Goal: Task Accomplishment & Management: Complete application form

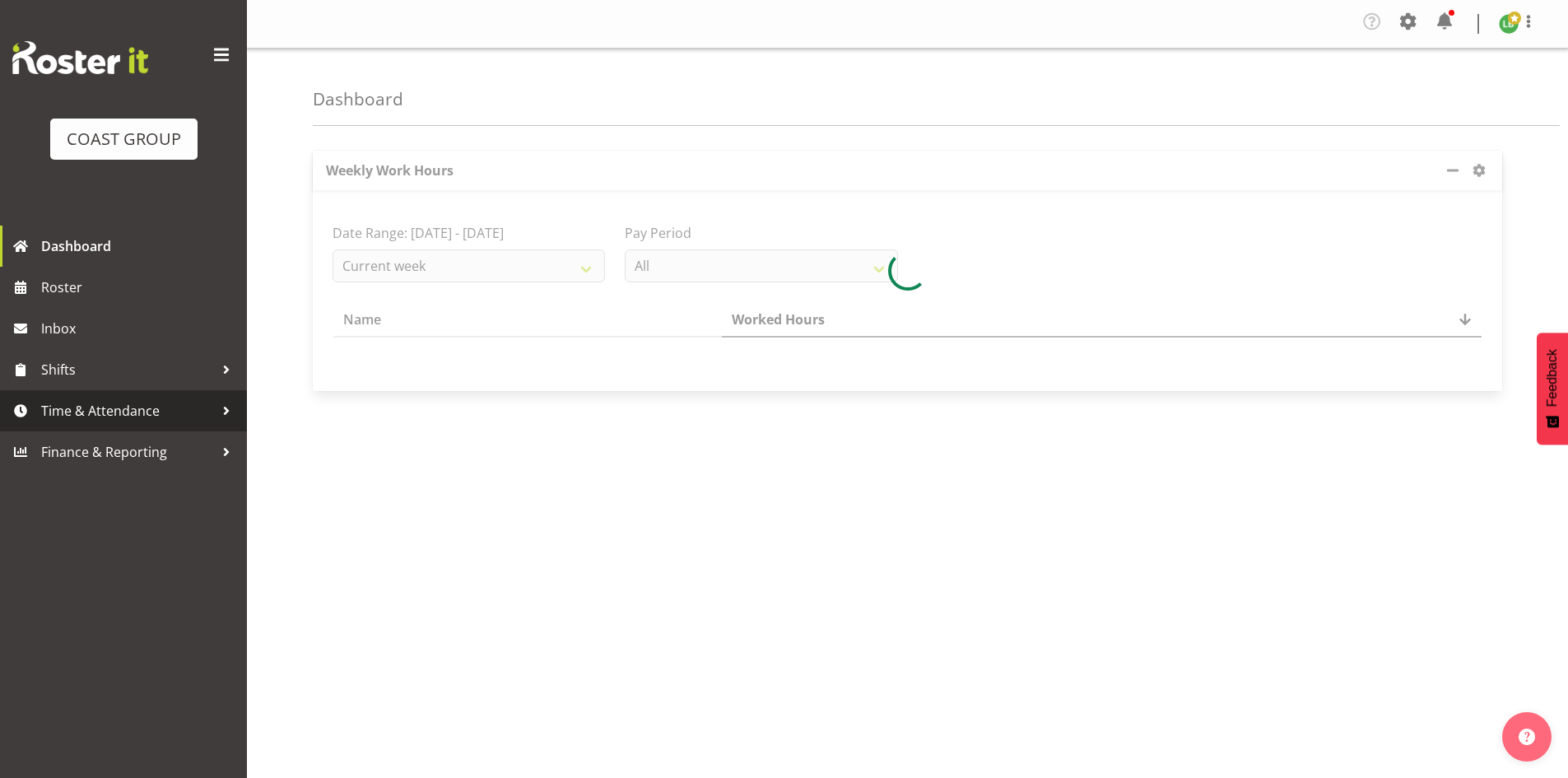
click at [153, 406] on span "Time & Attendance" at bounding box center [127, 410] width 172 height 25
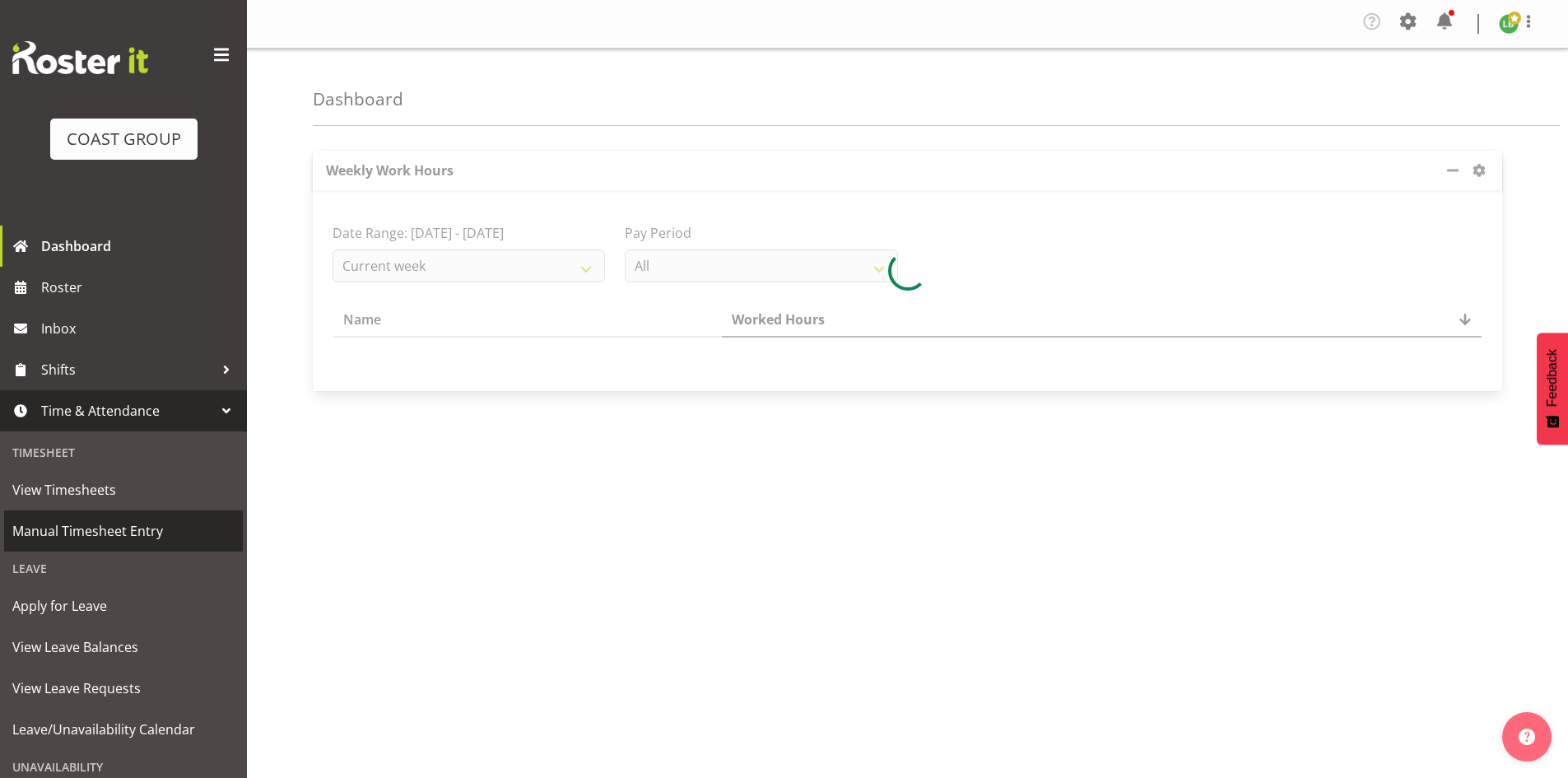
click at [93, 524] on span "Manual Timesheet Entry" at bounding box center [123, 530] width 222 height 25
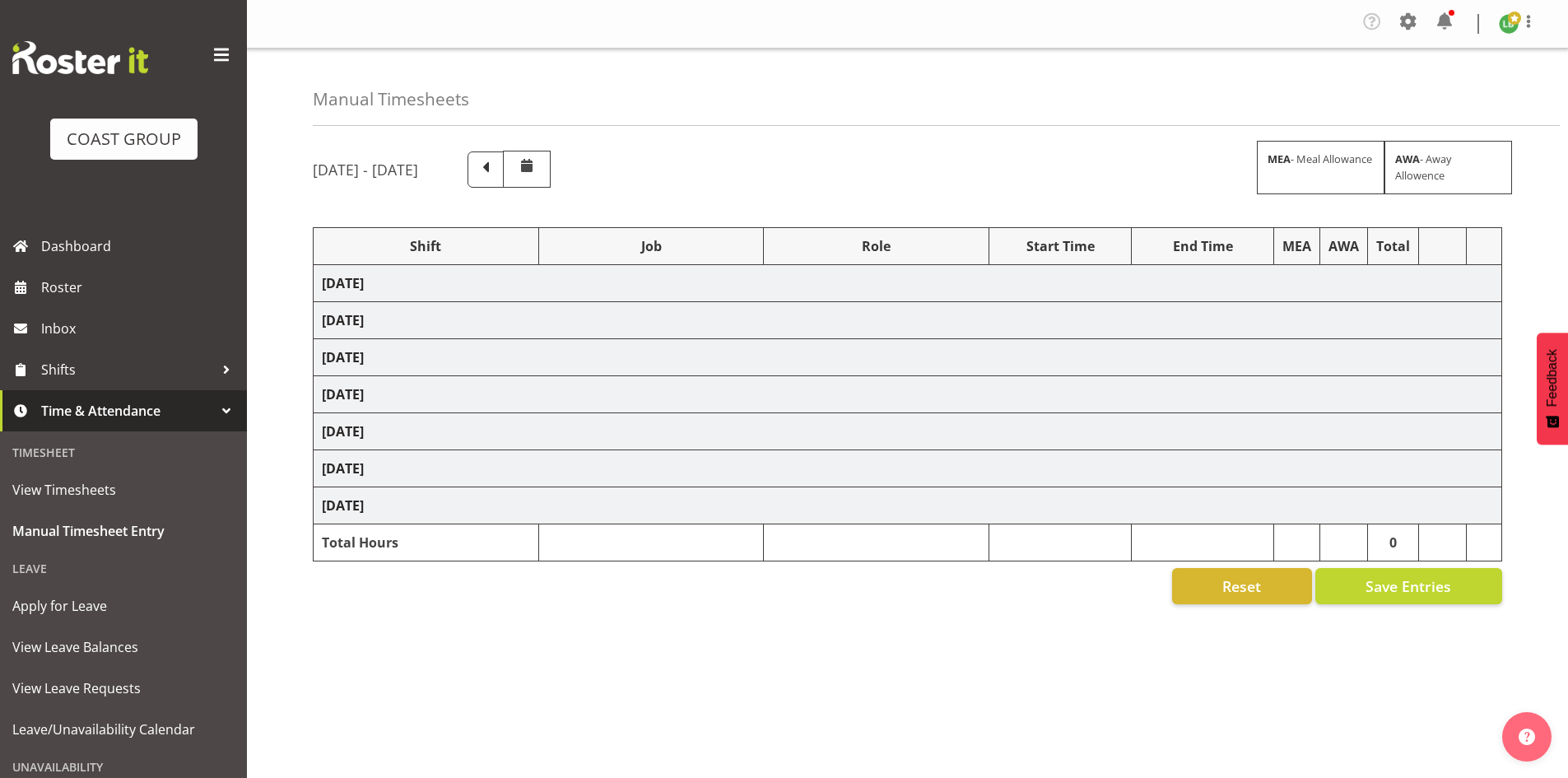
scroll to position [31, 0]
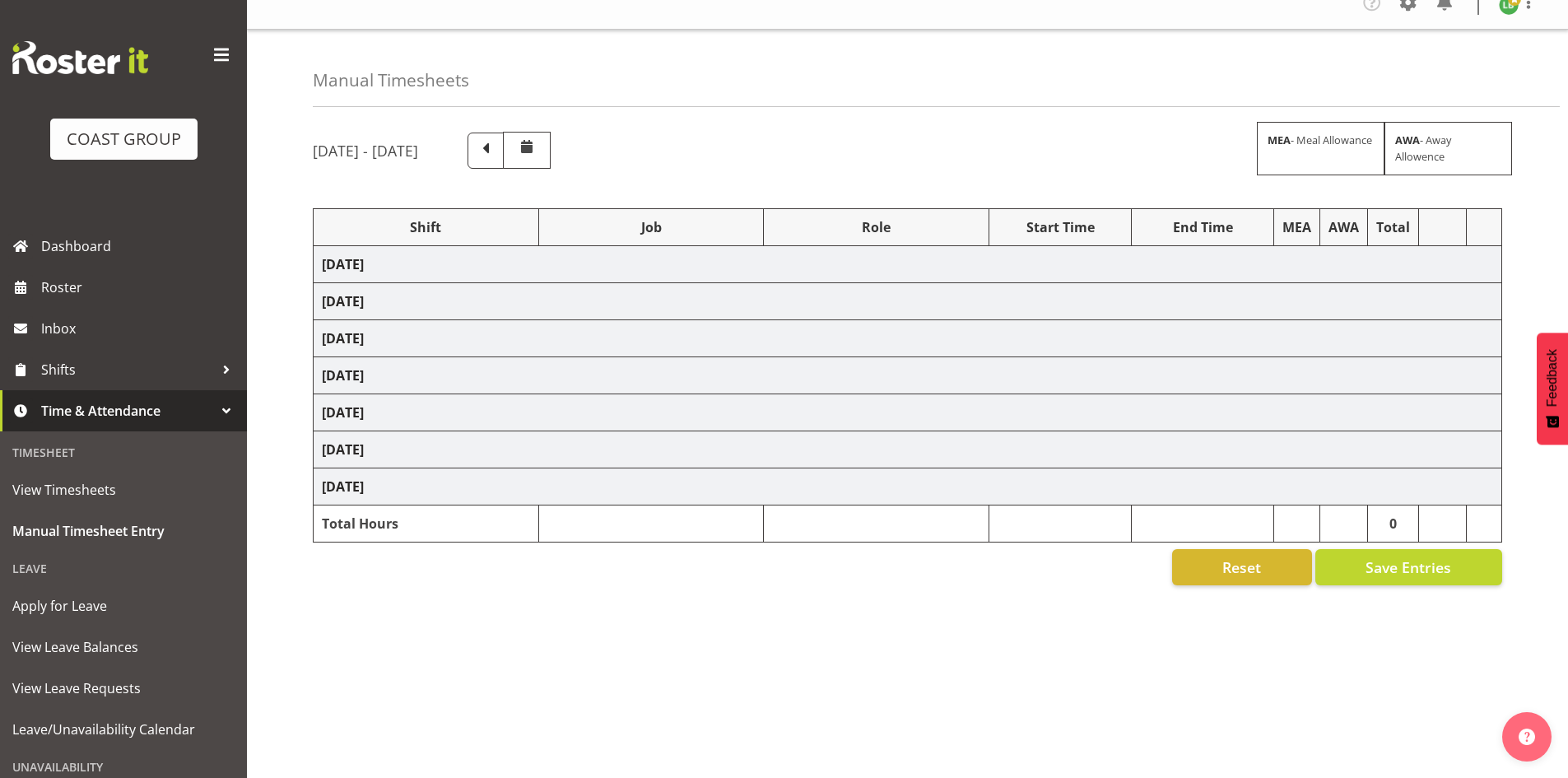
select select "1464"
select select "69"
select select "197"
select select "1464"
select select "9690"
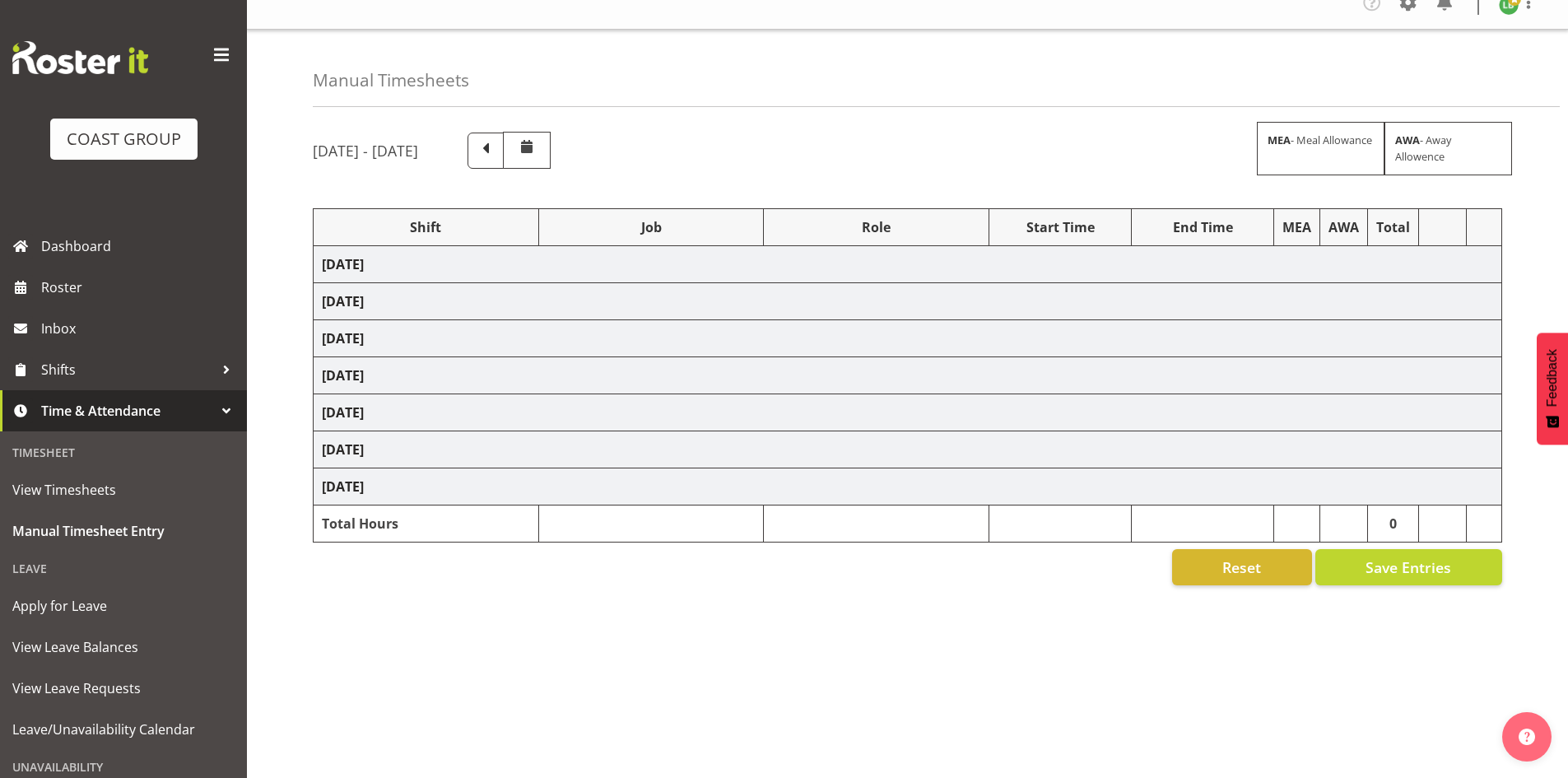
select select "197"
select select "1464"
select select "10172"
select select "197"
select select "1464"
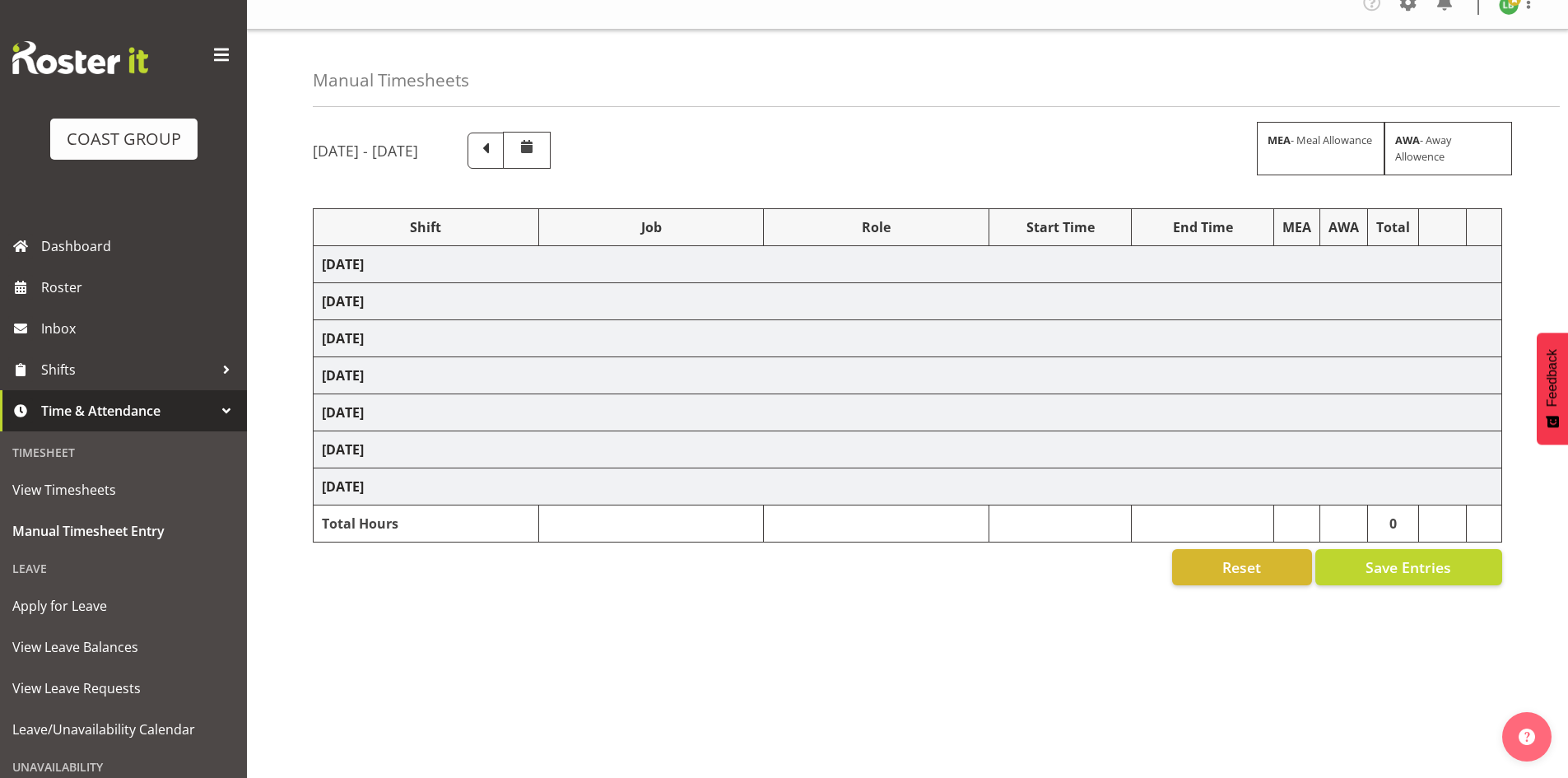
select select "10144"
select select "197"
select select "1464"
select select "9890"
select select "197"
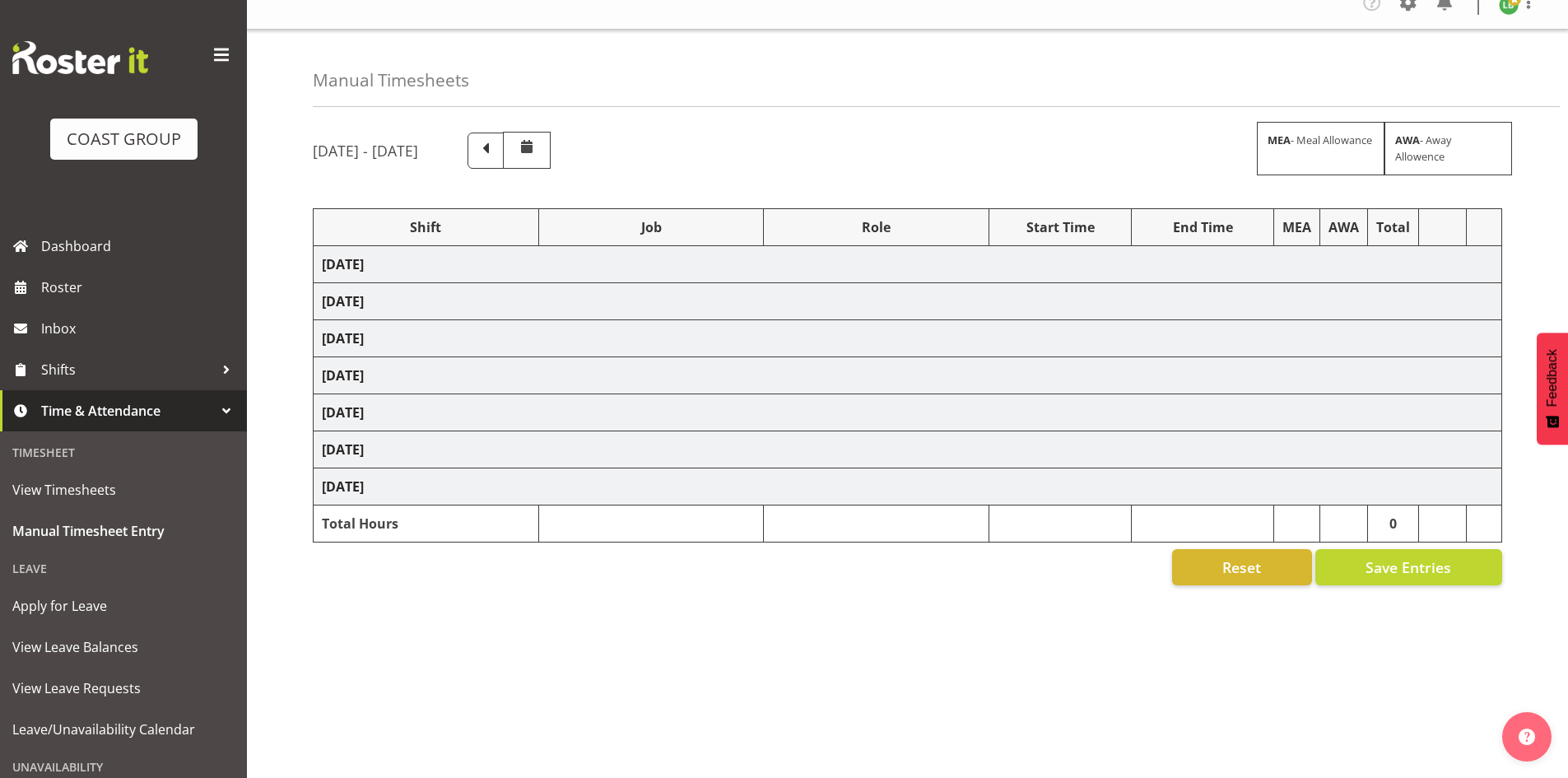
select select "1464"
select select "69"
select select "197"
select select "1464"
select select "10144"
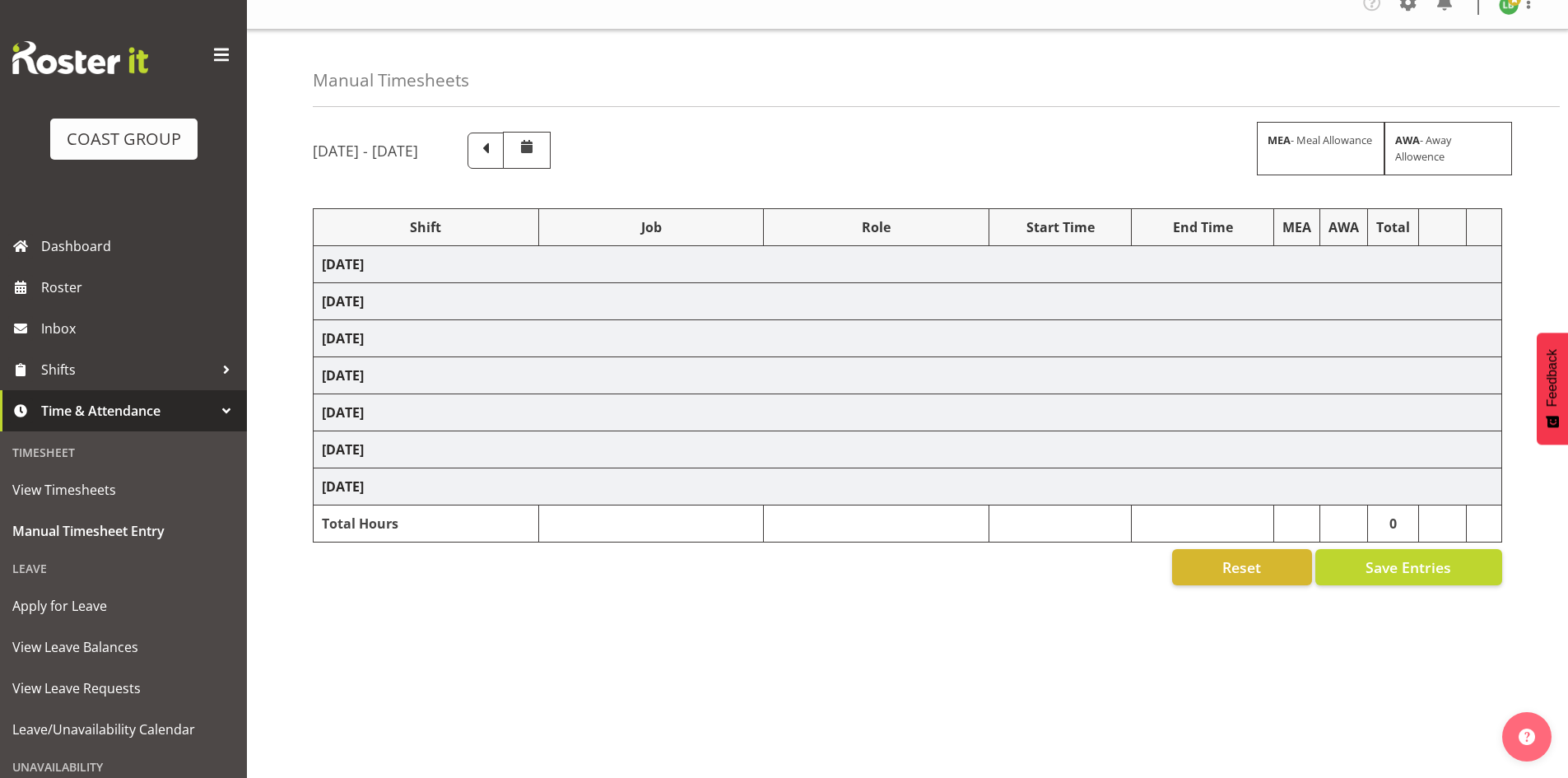
select select "197"
select select "1464"
select select "10172"
select select "197"
select select "1464"
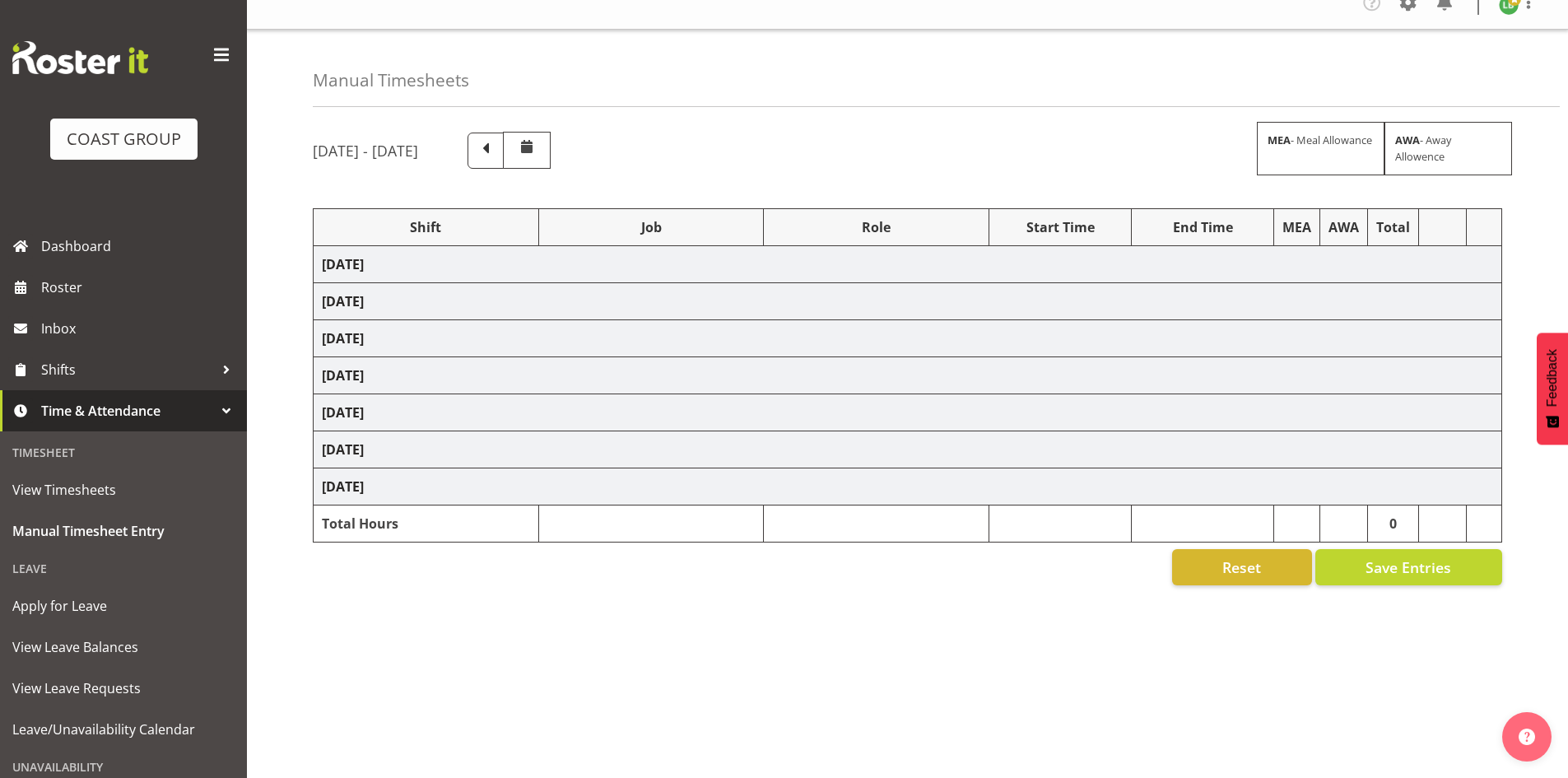
select select "9890"
select select "197"
select select "1464"
select select "8677"
select select "197"
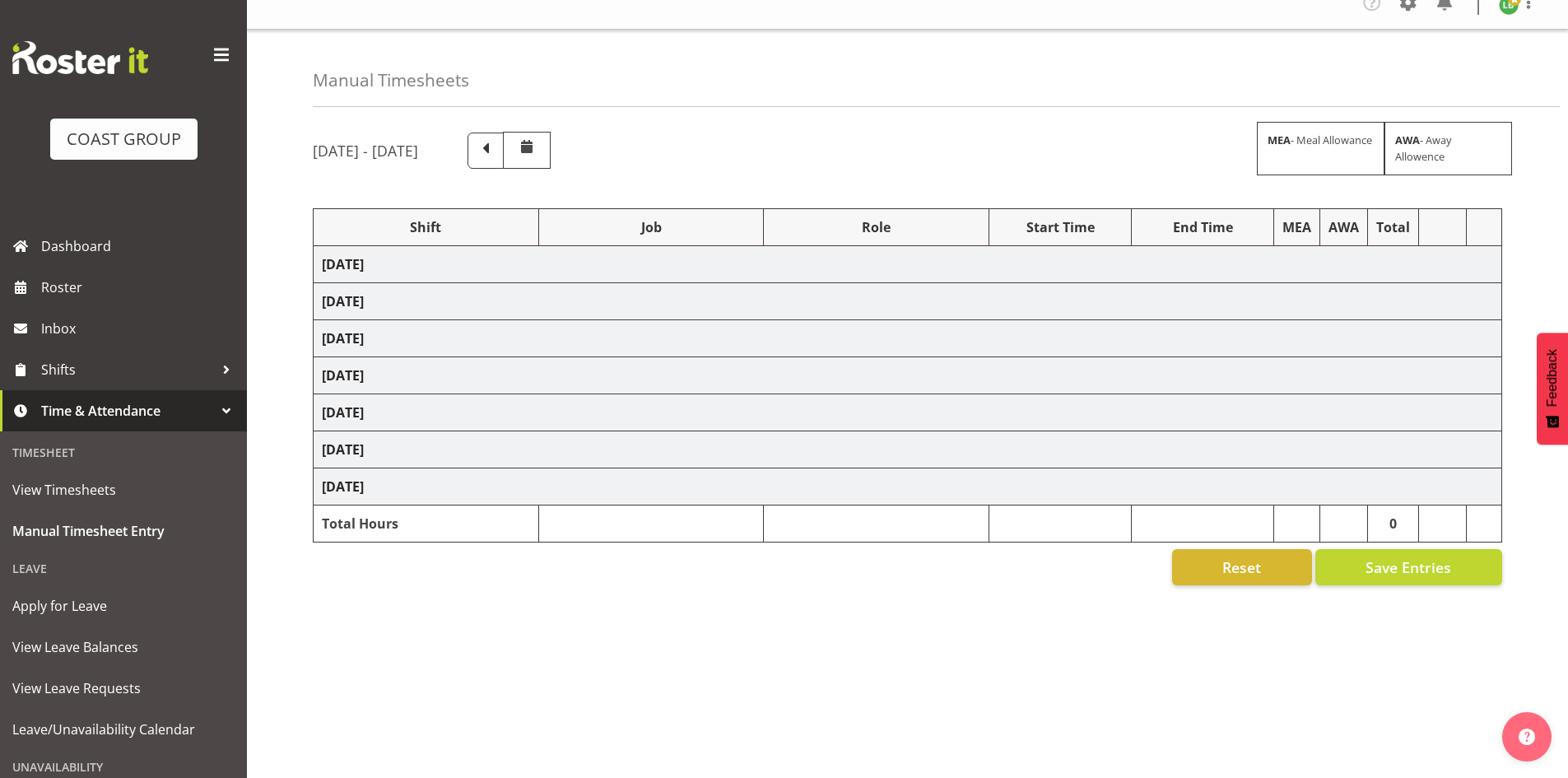
select select "1464"
select select "69"
select select "197"
select select "1464"
select select "9797"
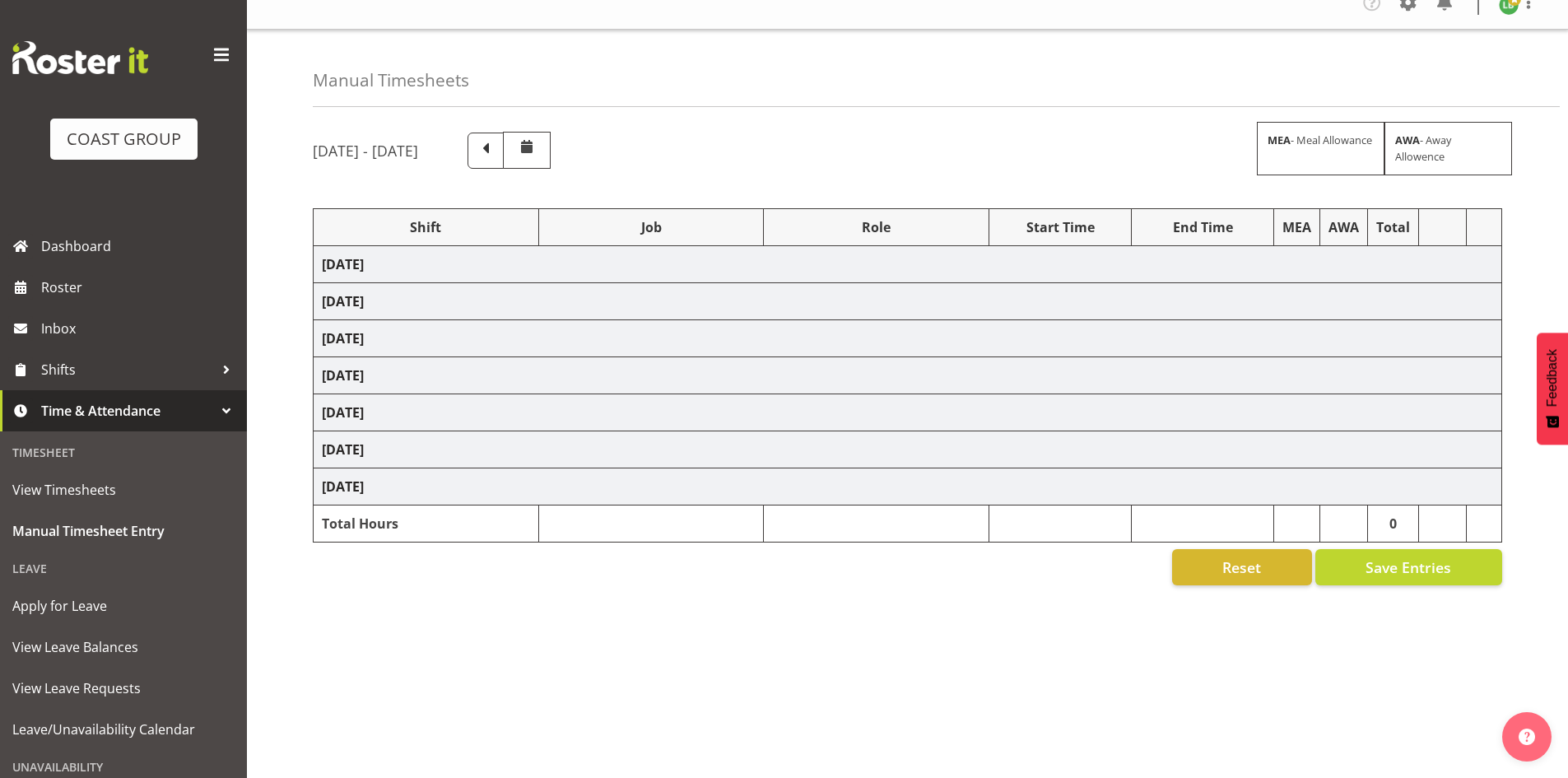
select select "197"
select select "1464"
select select "10172"
select select "197"
select select "1464"
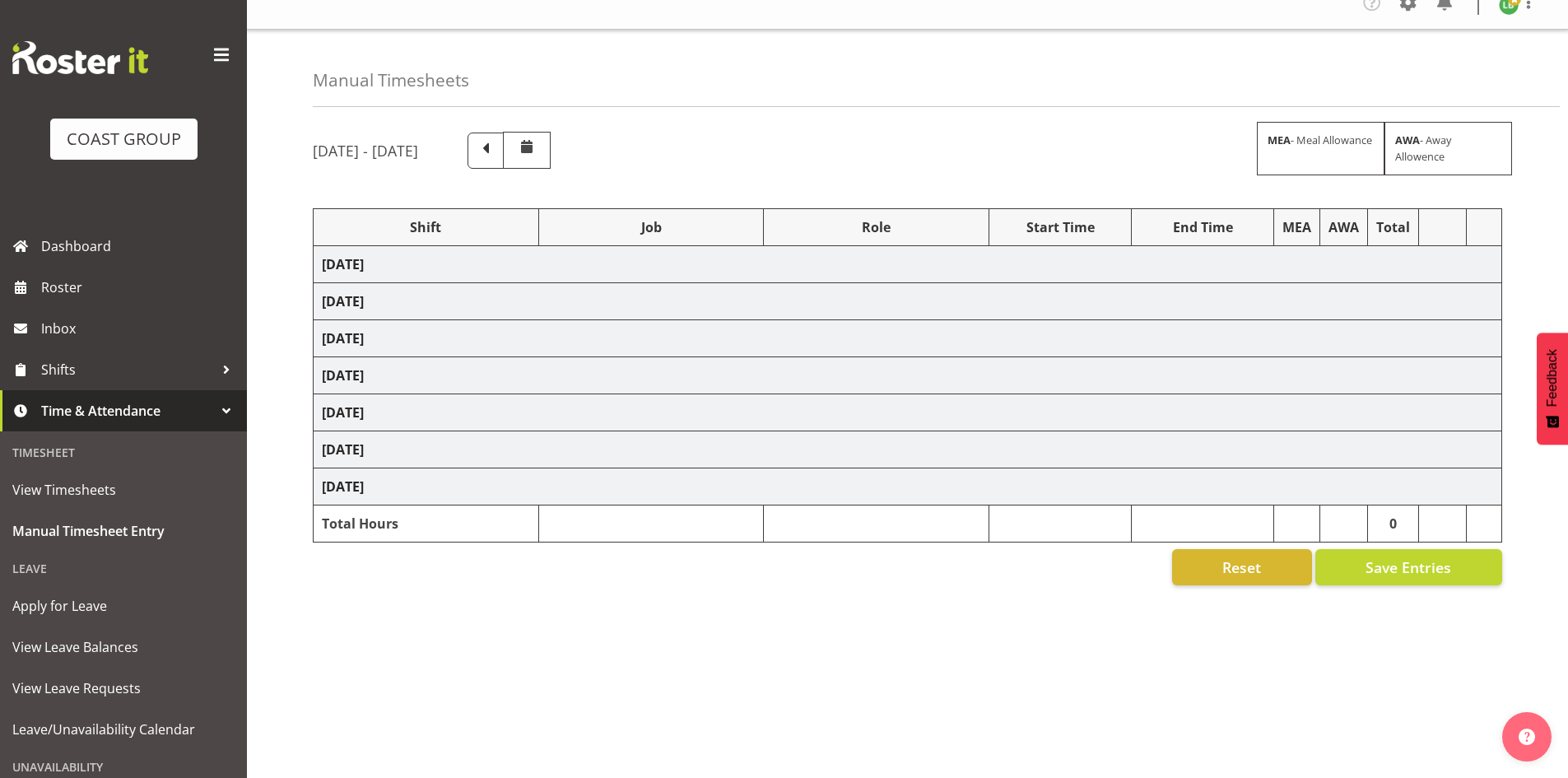
select select "9690"
select select "197"
select select "1464"
select select "69"
select select "197"
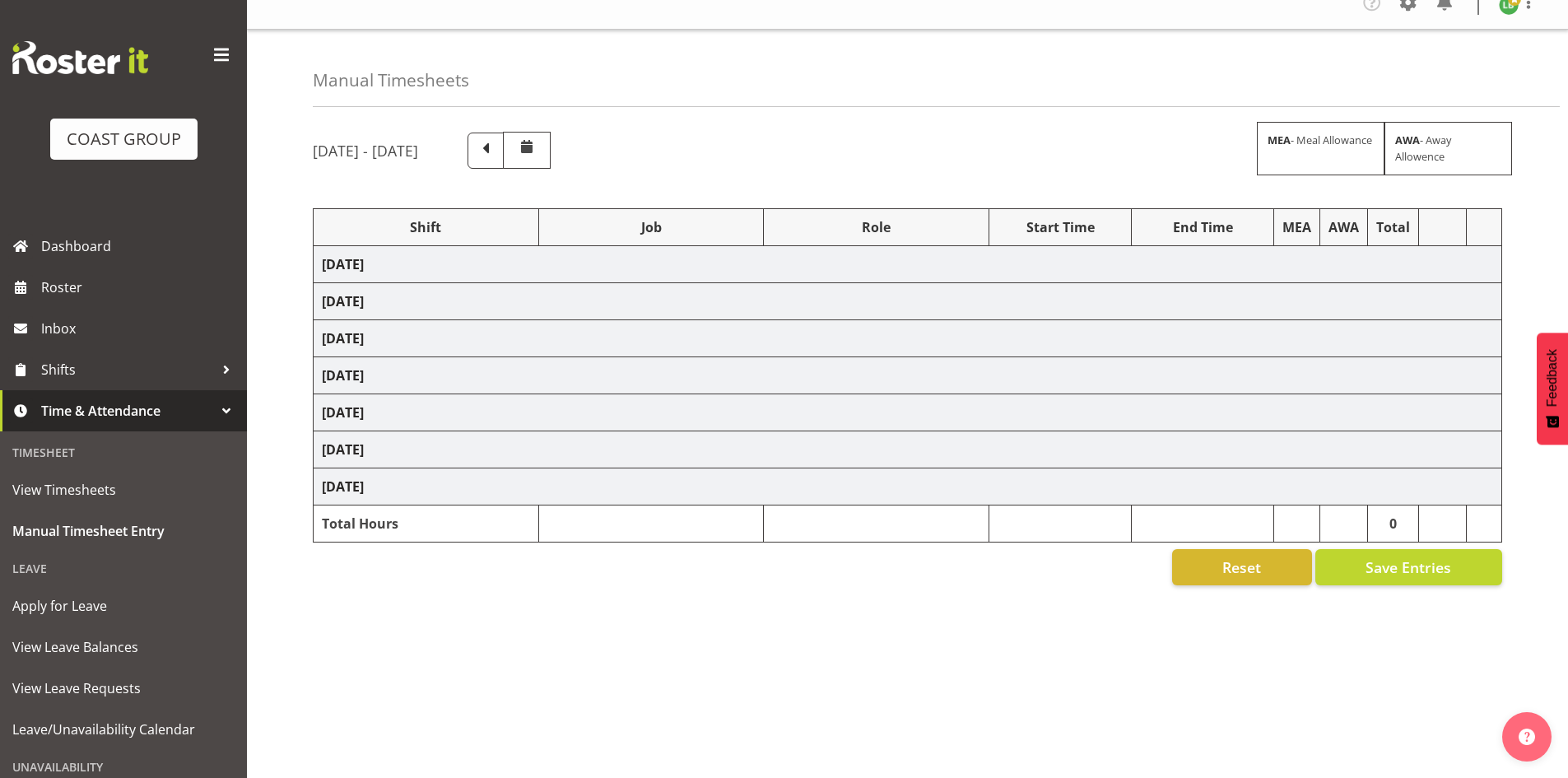
select select "1464"
select select "10172"
select select "197"
select select "1464"
select select "10172"
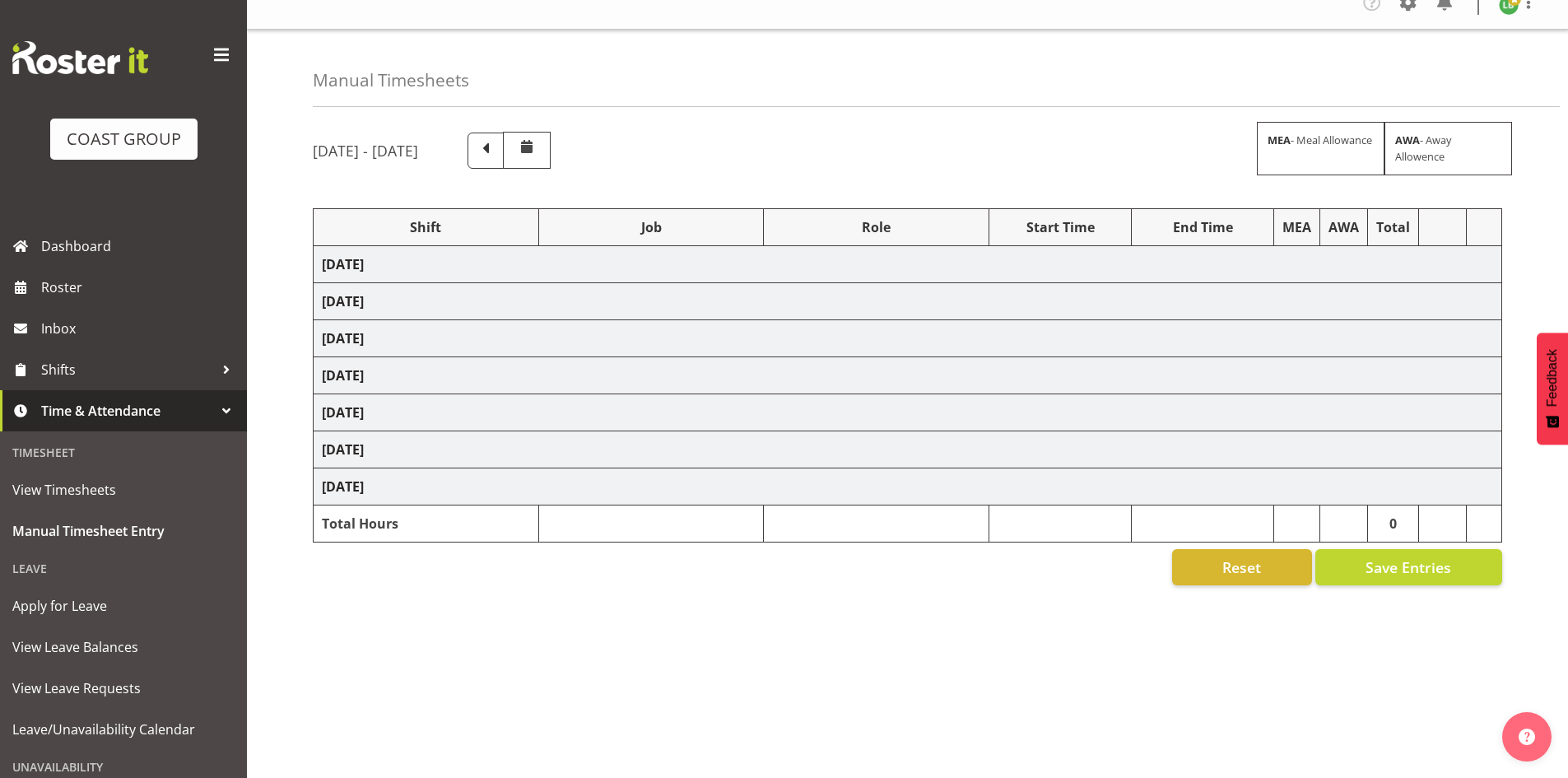
select select "197"
select select "1464"
select select "9690"
select select "197"
select select "1464"
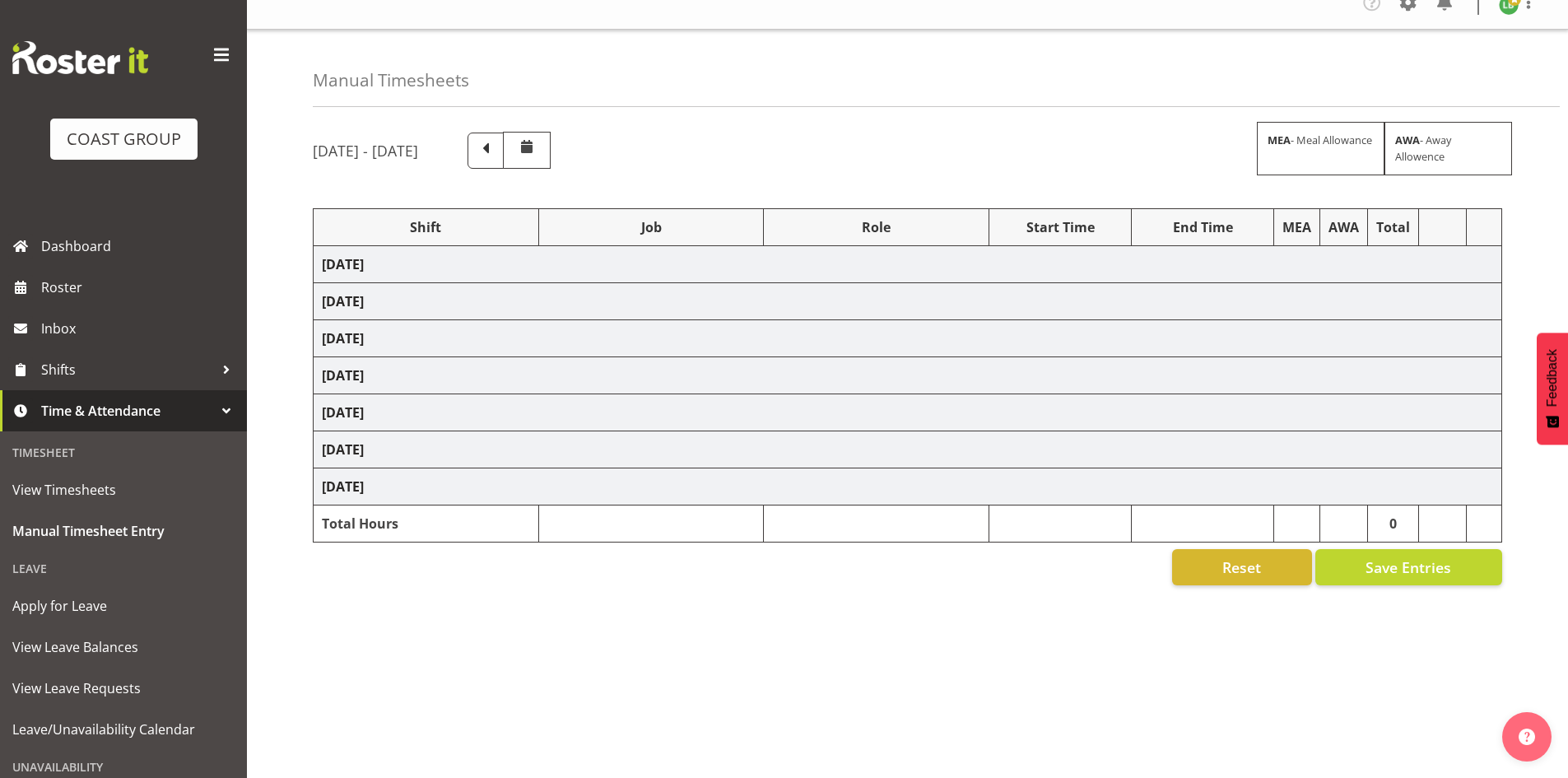
select select "9890"
select select "197"
select select "1464"
select select "10397"
select select "197"
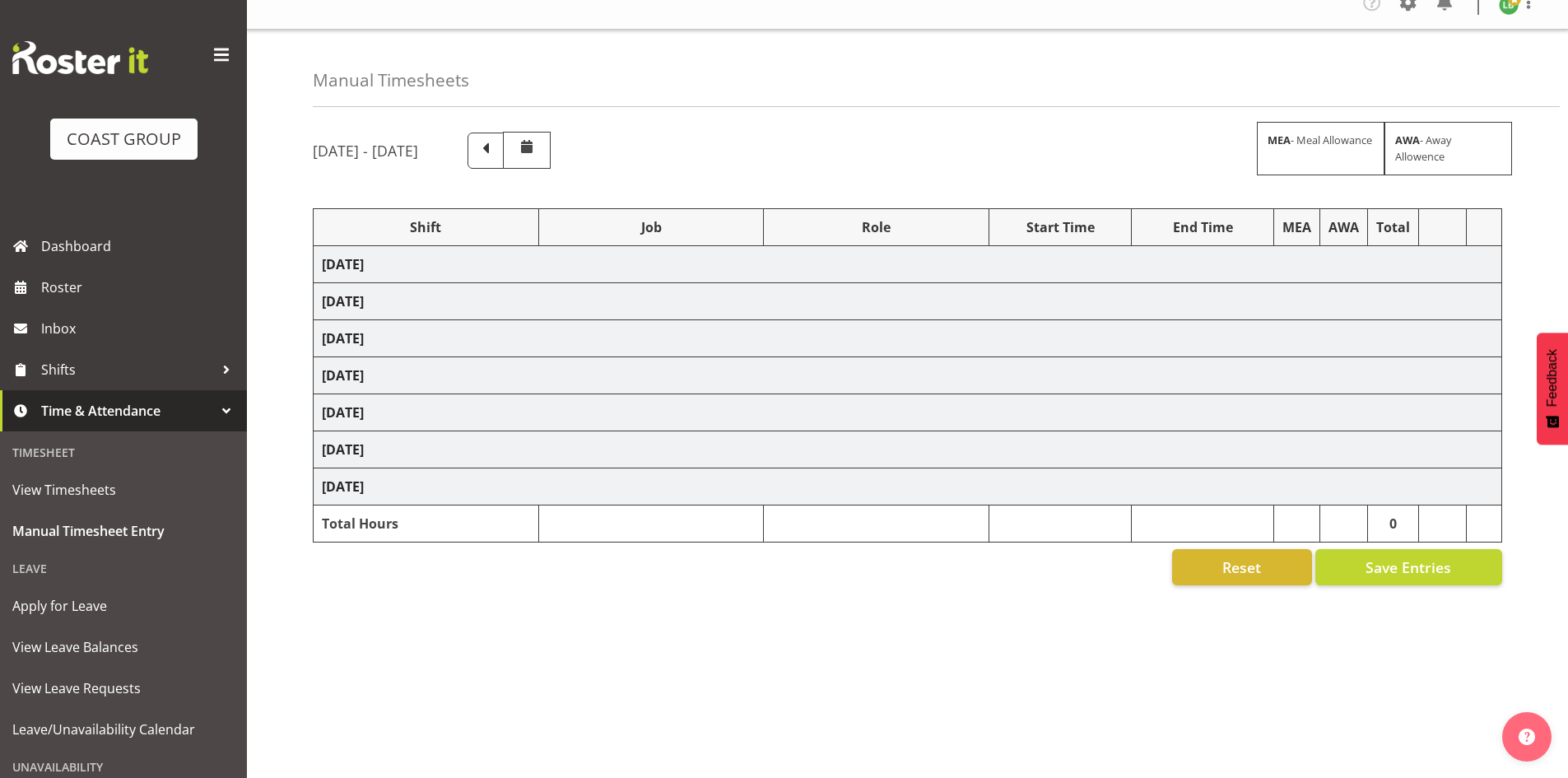
select select "1464"
select select "10172"
select select "197"
select select "1464"
select select "10172"
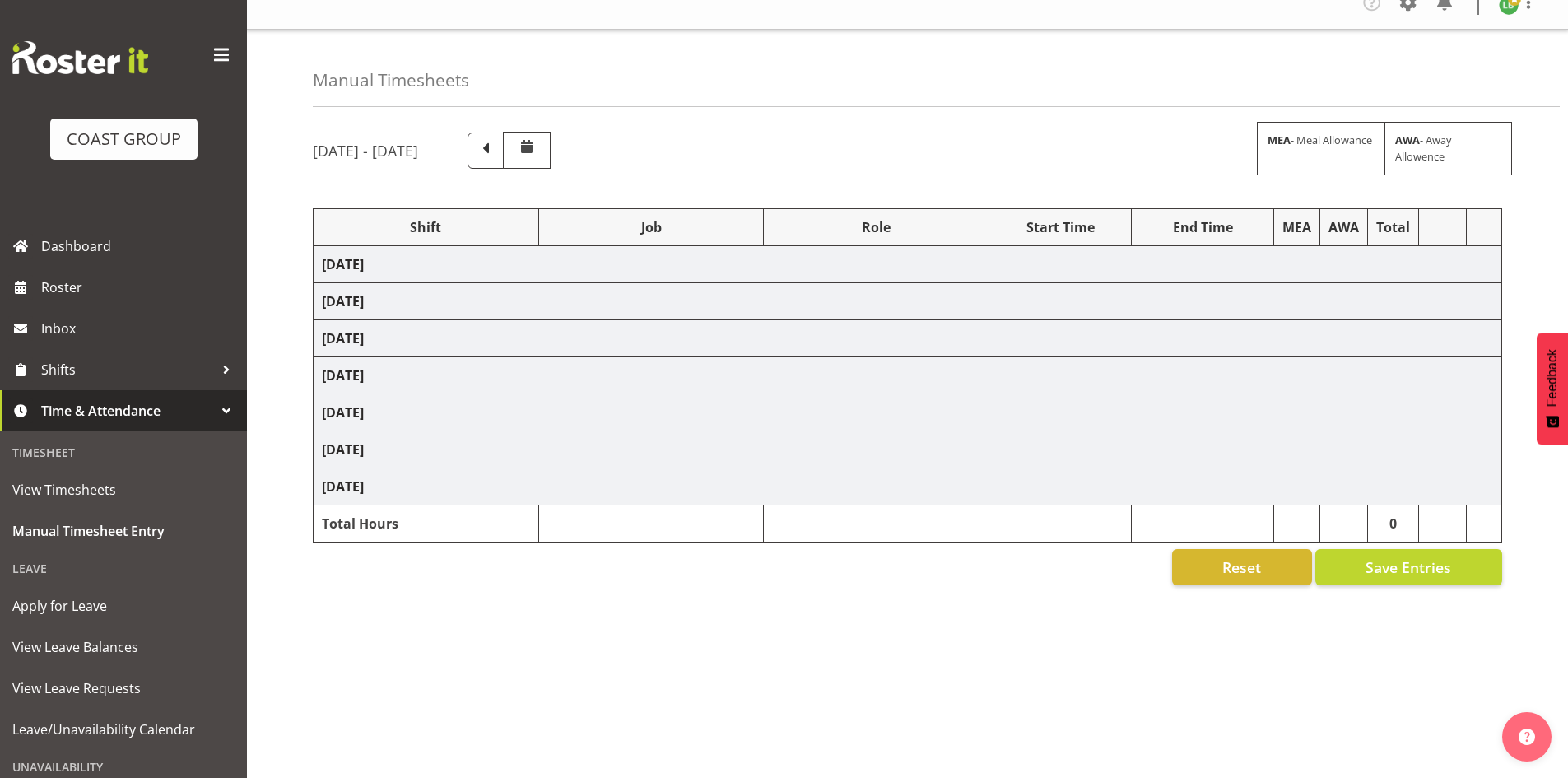
select select "197"
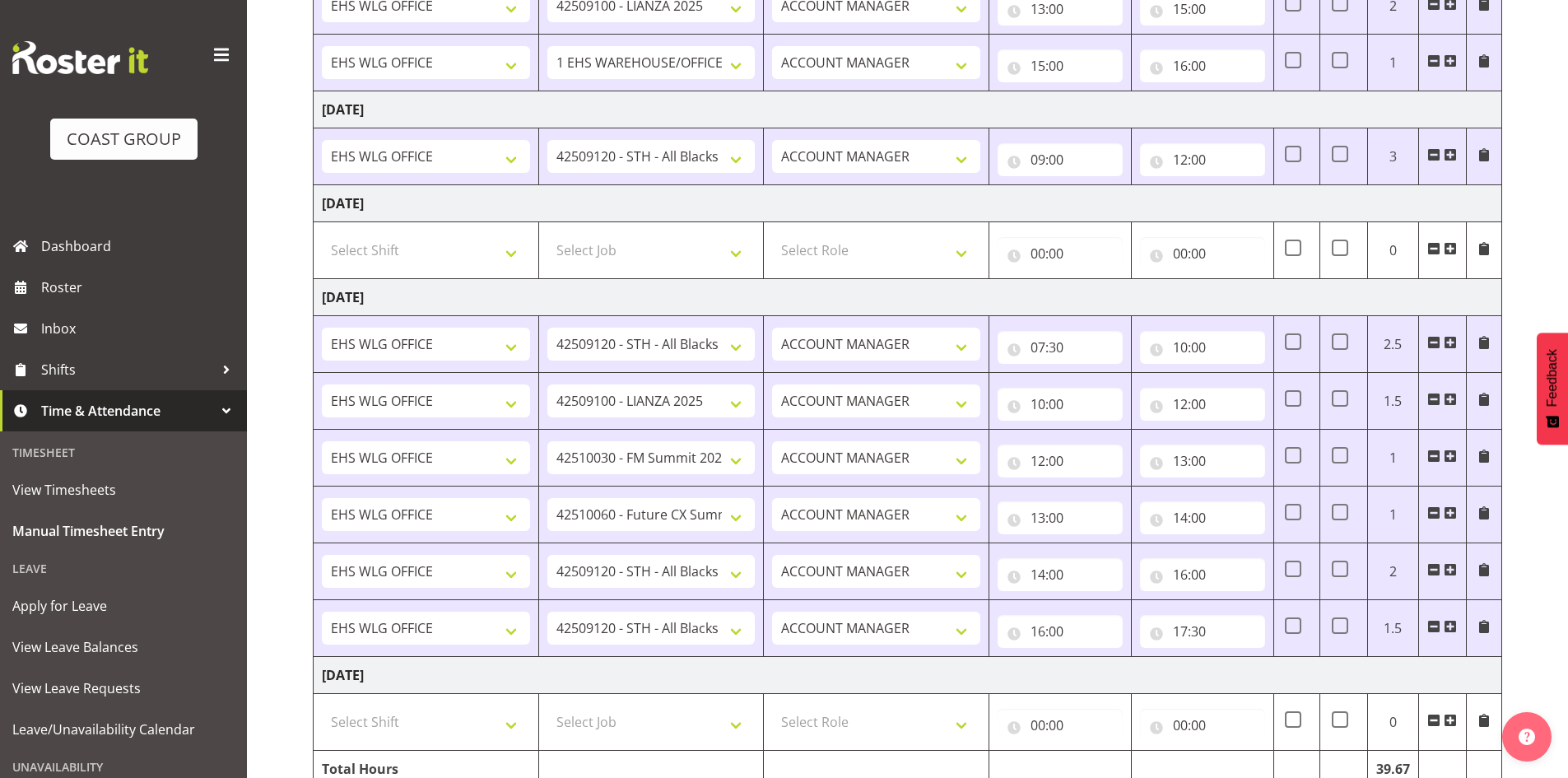
scroll to position [1214, 0]
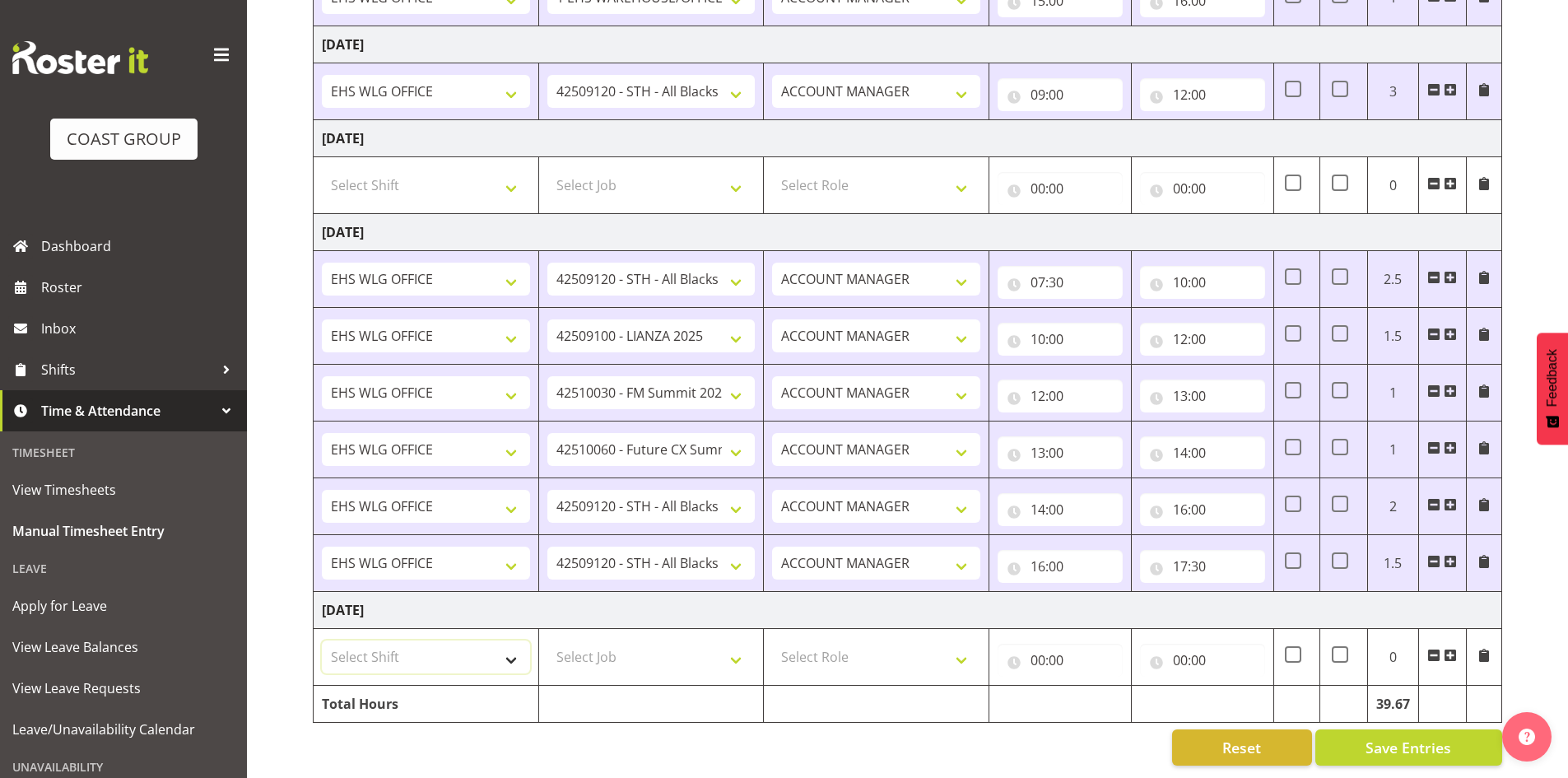
click at [509, 645] on select "Select Shift AUG 25 Break Beervana @ Stadium AUG 25 Break Building Nations @ Ta…" at bounding box center [425, 656] width 208 height 33
select select "1464"
click at [486, 642] on select "Select Shift AUG 25 Break Beervana @ Stadium AUG 25 Break Building Nations @ Ta…" at bounding box center [425, 656] width 208 height 33
click at [1452, 648] on span at bounding box center [1450, 654] width 13 height 13
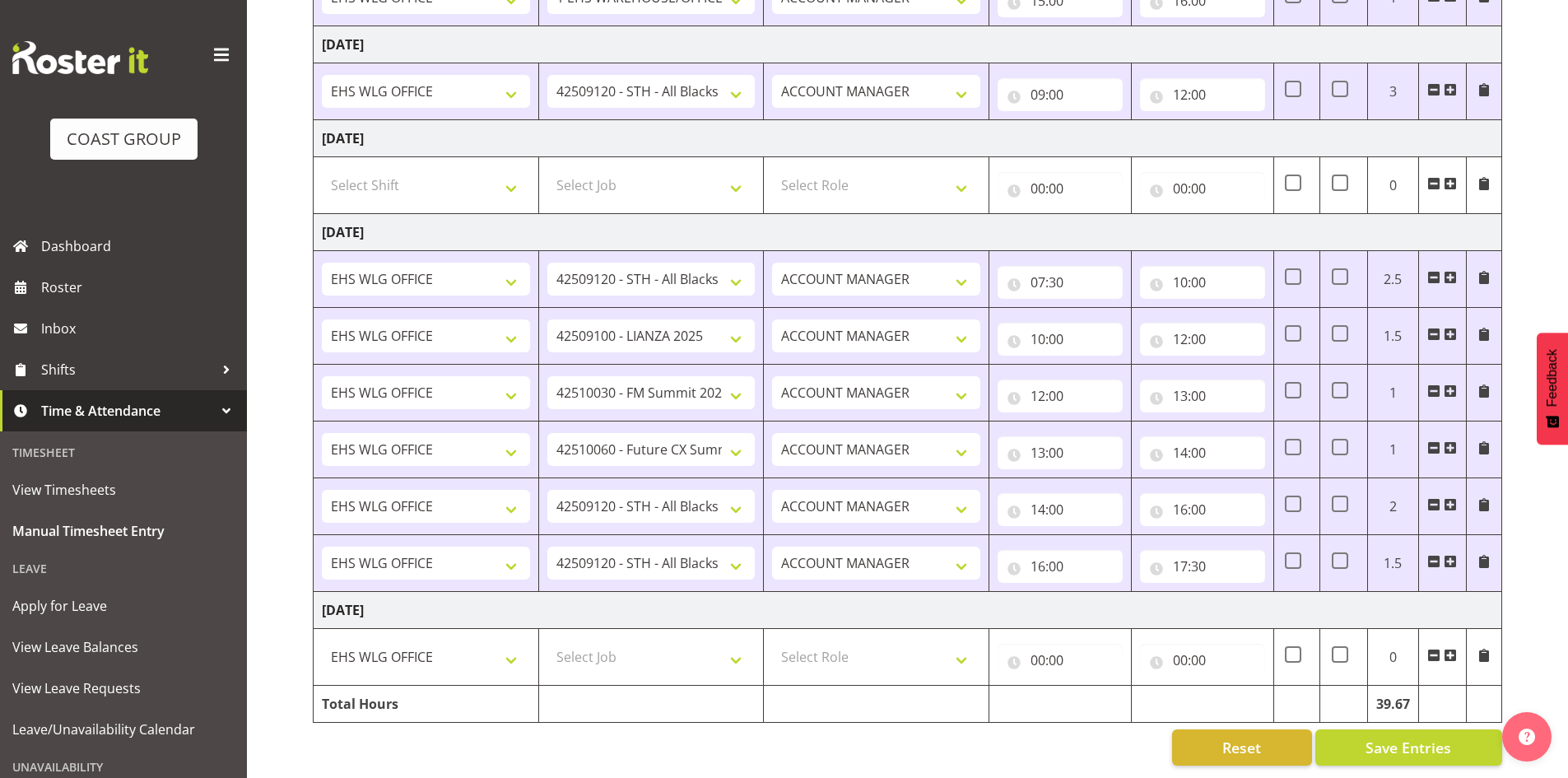
click at [1452, 648] on span at bounding box center [1450, 654] width 13 height 13
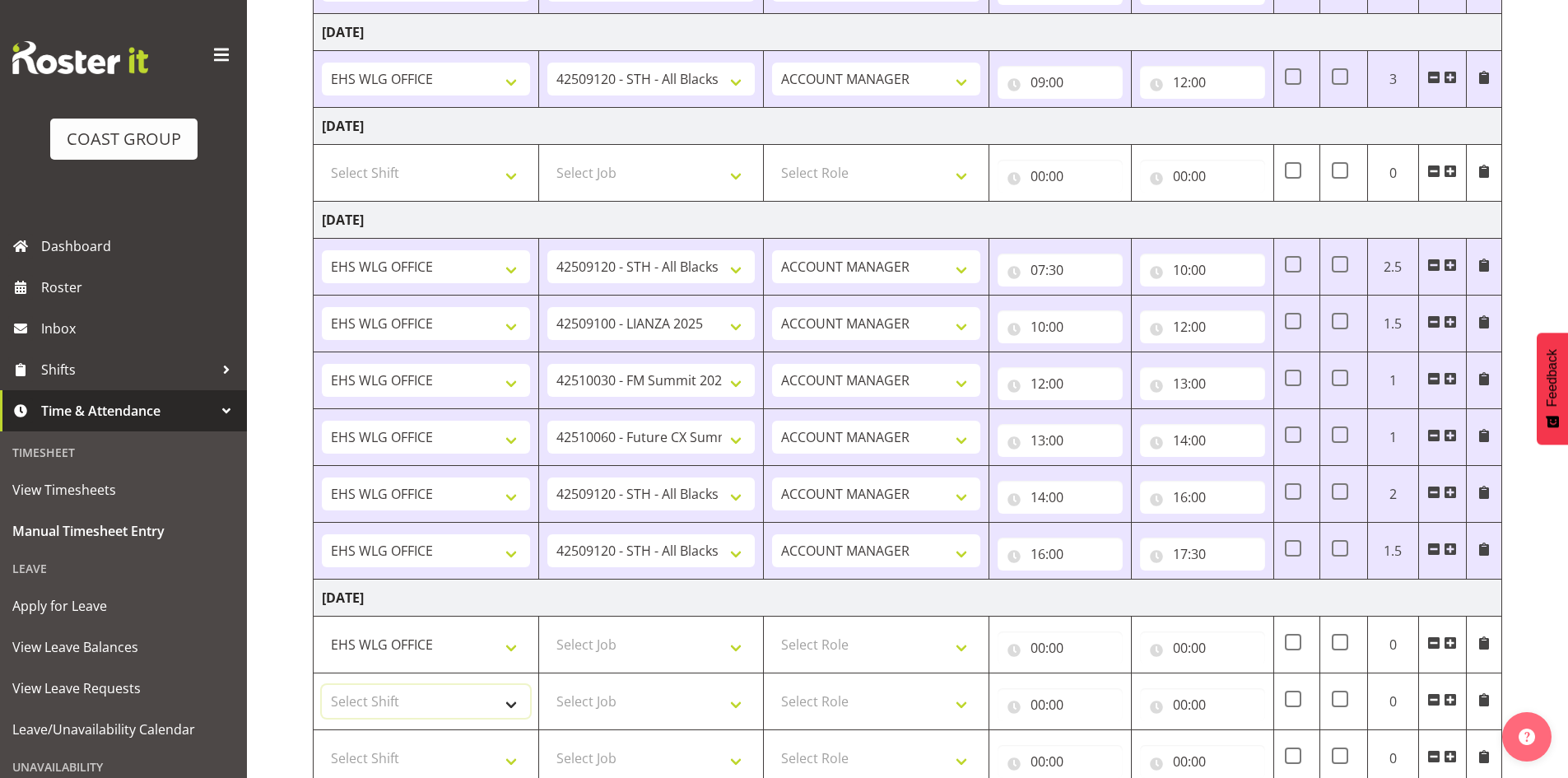
click at [515, 696] on select "Select Shift AUG 25 Break Beervana @ Stadium AUG 25 Break Building Nations @ Ta…" at bounding box center [425, 701] width 208 height 33
select select "1464"
click at [515, 696] on select "Select Shift AUG 25 Break Beervana @ Stadium AUG 25 Break Building Nations @ Ta…" at bounding box center [425, 701] width 208 height 33
click at [513, 703] on select "AUG 25 Break Beervana @ Stadium AUG 25 Break Building Nations @ Takina L1 5pm A…" at bounding box center [425, 701] width 208 height 33
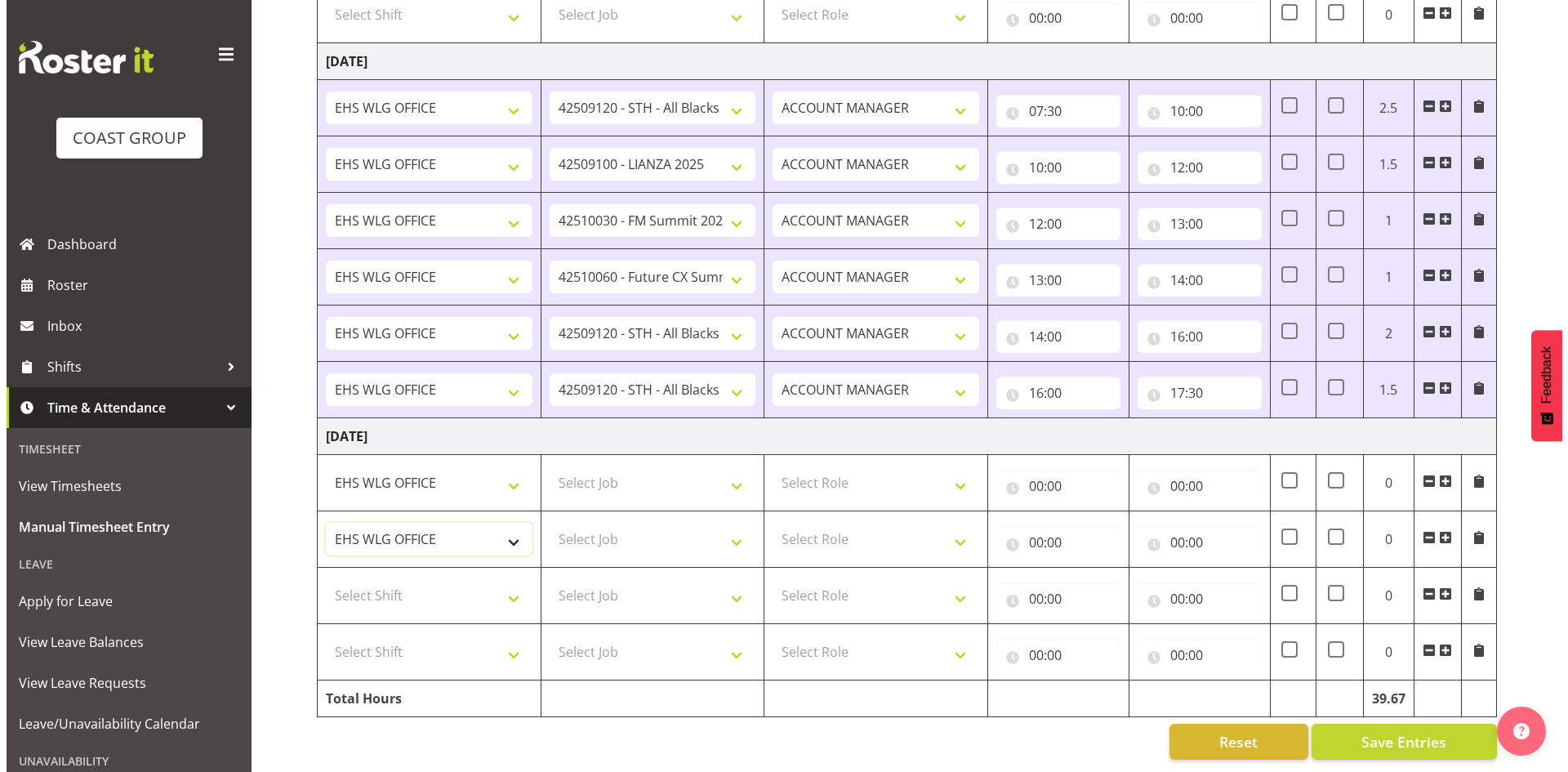
scroll to position [1374, 0]
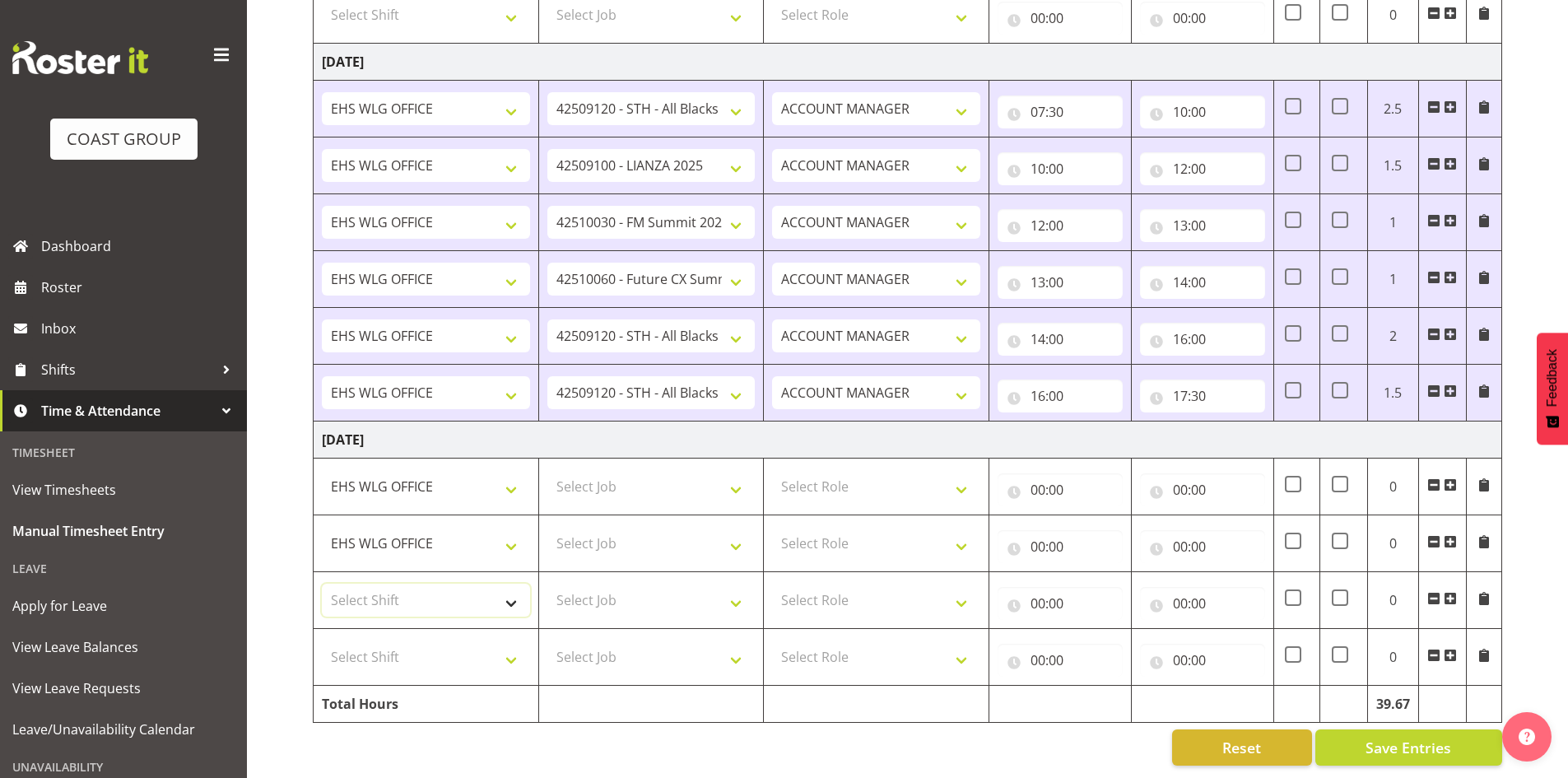
click at [509, 588] on select "Select Shift AUG 25 Break Beervana @ Stadium AUG 25 Break Building Nations @ Ta…" at bounding box center [425, 600] width 208 height 33
select select "1464"
drag, startPoint x: 508, startPoint y: 588, endPoint x: 625, endPoint y: 575, distance: 117.7
click at [509, 591] on select "Select Shift AUG 25 Break Beervana @ Stadium AUG 25 Break Building Nations @ Ta…" at bounding box center [425, 600] width 208 height 33
click at [739, 477] on select "Select Job 1 Carlton Events 1 Carlton Hamilton 1 Carlton Wellington 1 EHS WAREH…" at bounding box center [651, 486] width 208 height 33
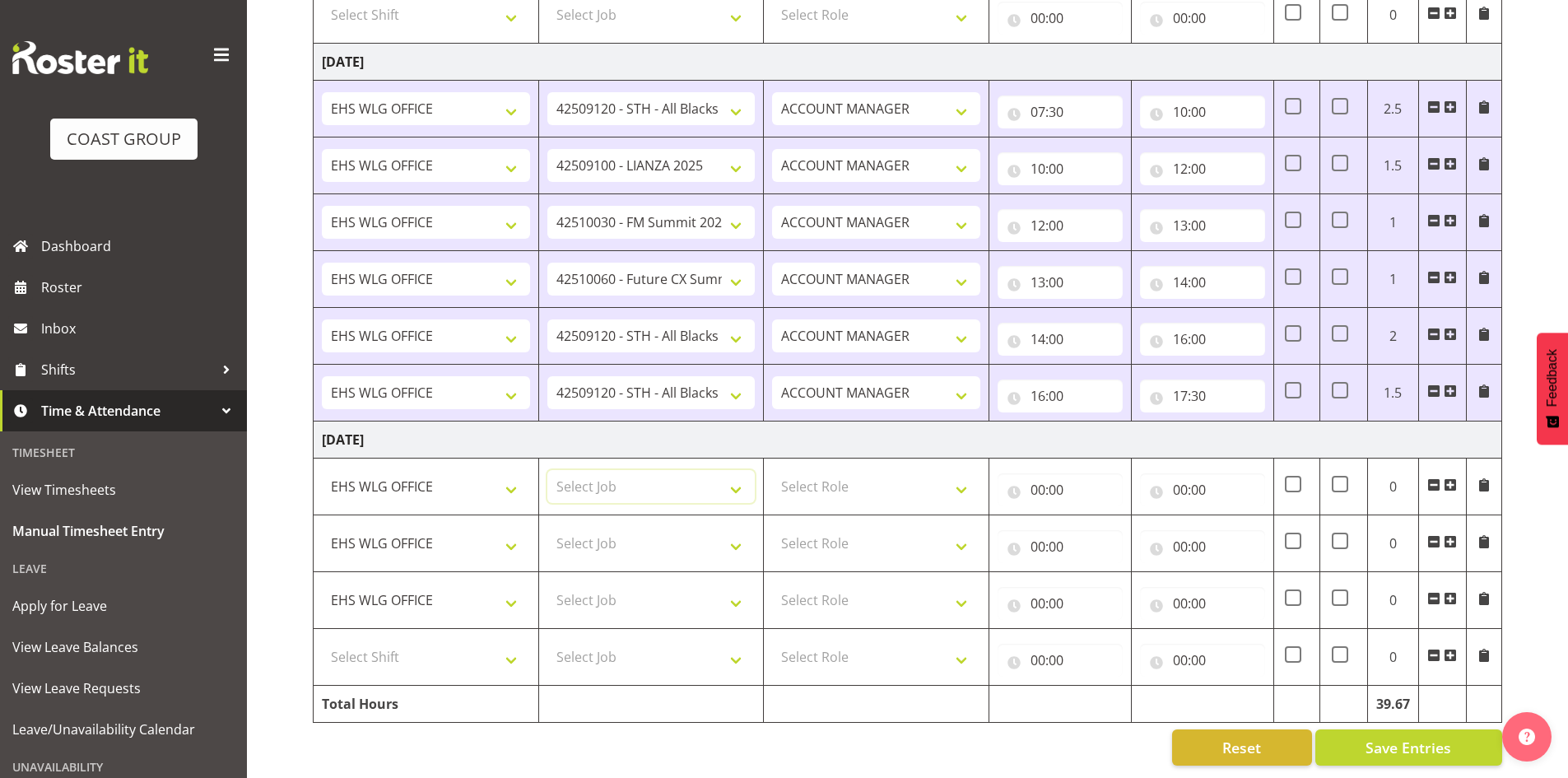
select select "10172"
click at [547, 470] on select "Select Job 1 Carlton Events 1 Carlton Hamilton 1 Carlton Wellington 1 EHS WAREH…" at bounding box center [651, 486] width 208 height 33
drag, startPoint x: 737, startPoint y: 537, endPoint x: 736, endPoint y: 525, distance: 12.0
click at [737, 537] on select "Select Job 1 Carlton Events 1 Carlton Hamilton 1 Carlton Wellington 1 EHS WAREH…" at bounding box center [651, 543] width 208 height 33
select select "9890"
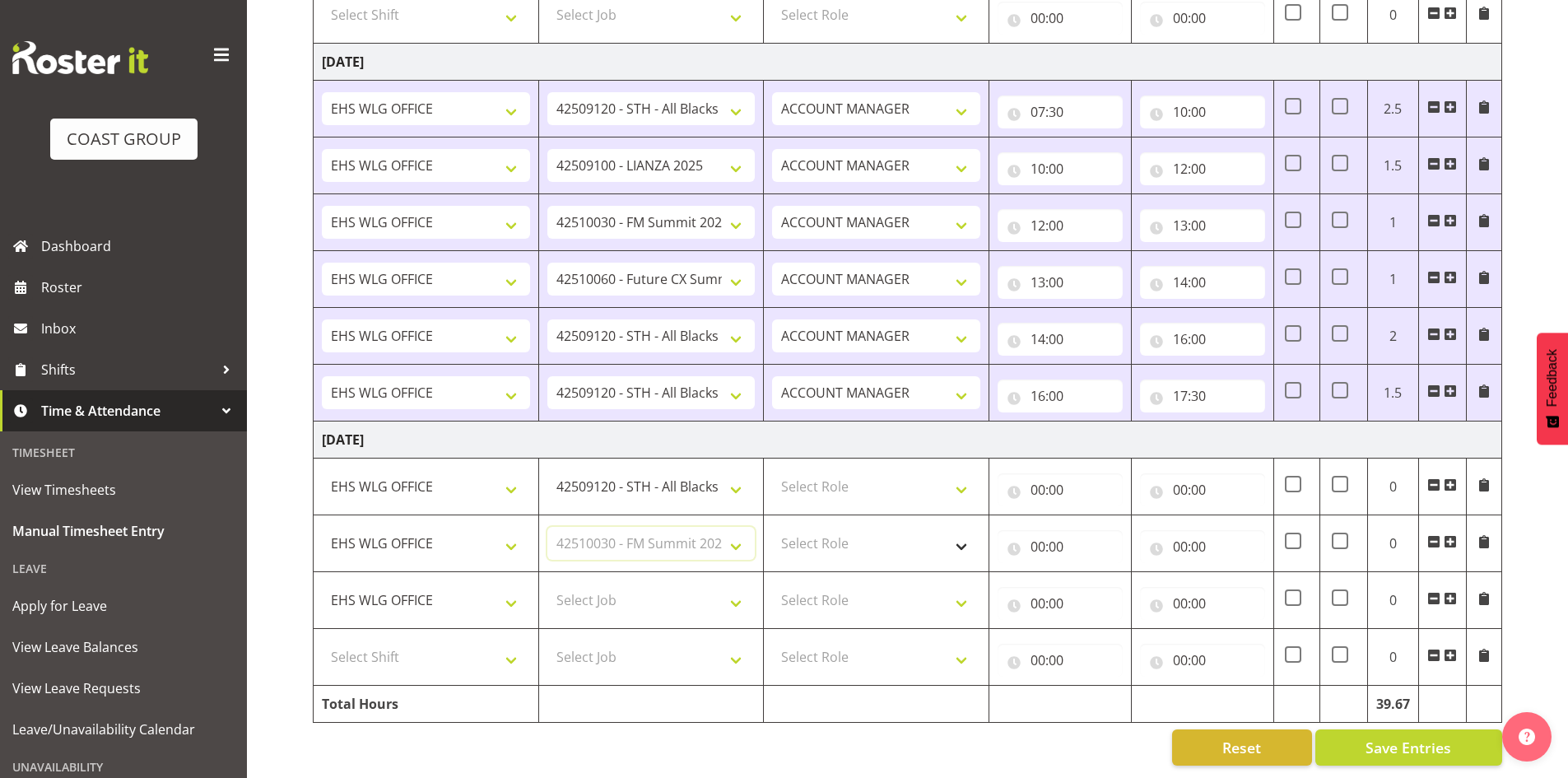
click at [547, 527] on select "Select Job 1 Carlton Events 1 Carlton Hamilton 1 Carlton Wellington 1 EHS WAREH…" at bounding box center [651, 543] width 208 height 33
click at [728, 589] on select "Select Job 1 Carlton Events 1 Carlton Hamilton 1 Carlton Wellington 1 EHS WAREH…" at bounding box center [651, 600] width 208 height 33
select select "9797"
click at [547, 583] on select "Select Job 1 Carlton Events 1 Carlton Hamilton 1 Carlton Wellington 1 EHS WAREH…" at bounding box center [651, 600] width 208 height 33
click at [968, 474] on select "Select Role EHS WLG OPS ACCOUNT MANAGER" at bounding box center [876, 486] width 208 height 33
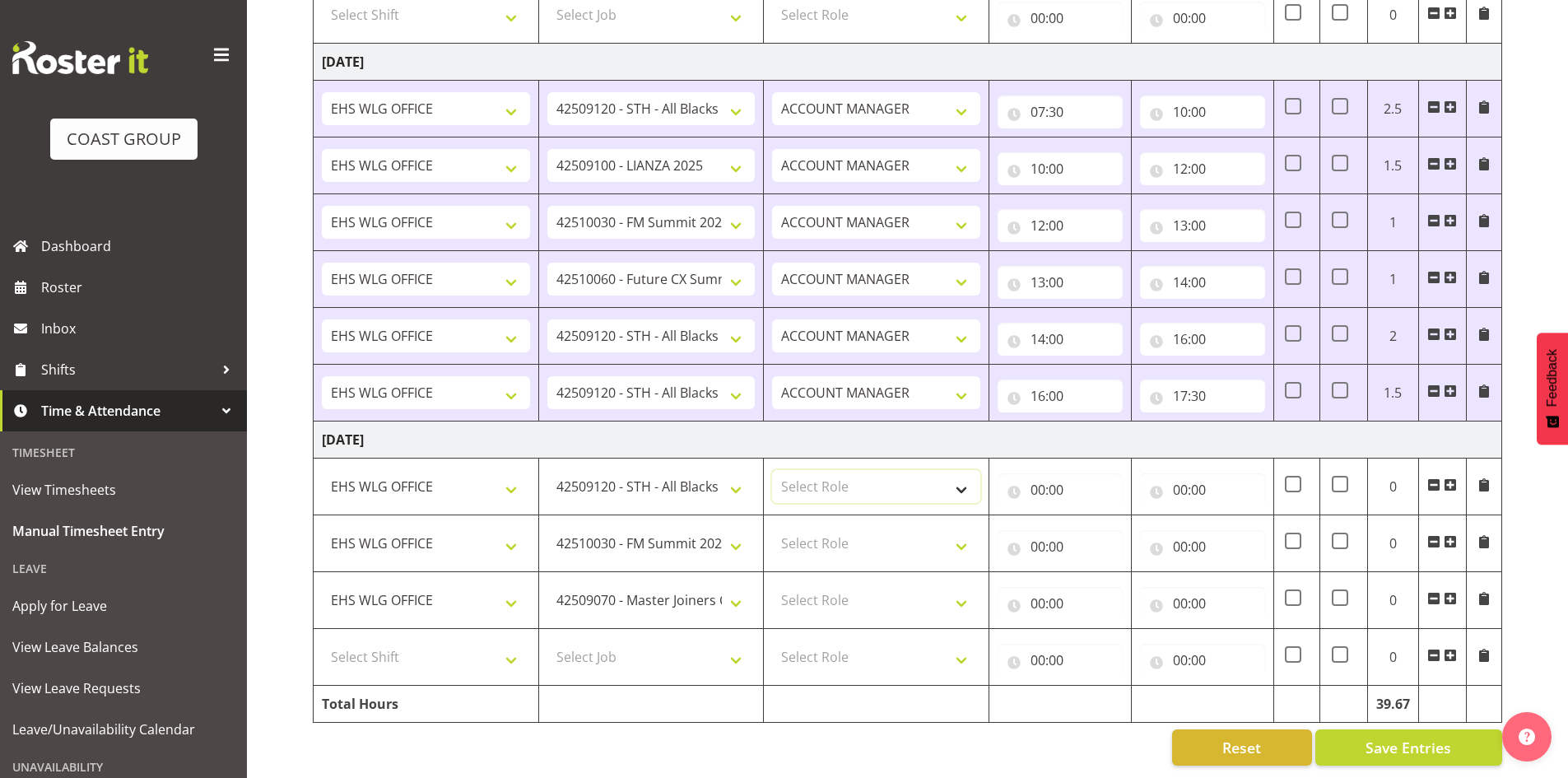
select select "197"
click at [772, 470] on select "Select Role EHS WLG OPS ACCOUNT MANAGER" at bounding box center [876, 486] width 208 height 33
drag, startPoint x: 969, startPoint y: 533, endPoint x: 965, endPoint y: 542, distance: 9.8
click at [965, 542] on select "Select Role EHS WLG OPS ACCOUNT MANAGER" at bounding box center [876, 543] width 208 height 33
select select "197"
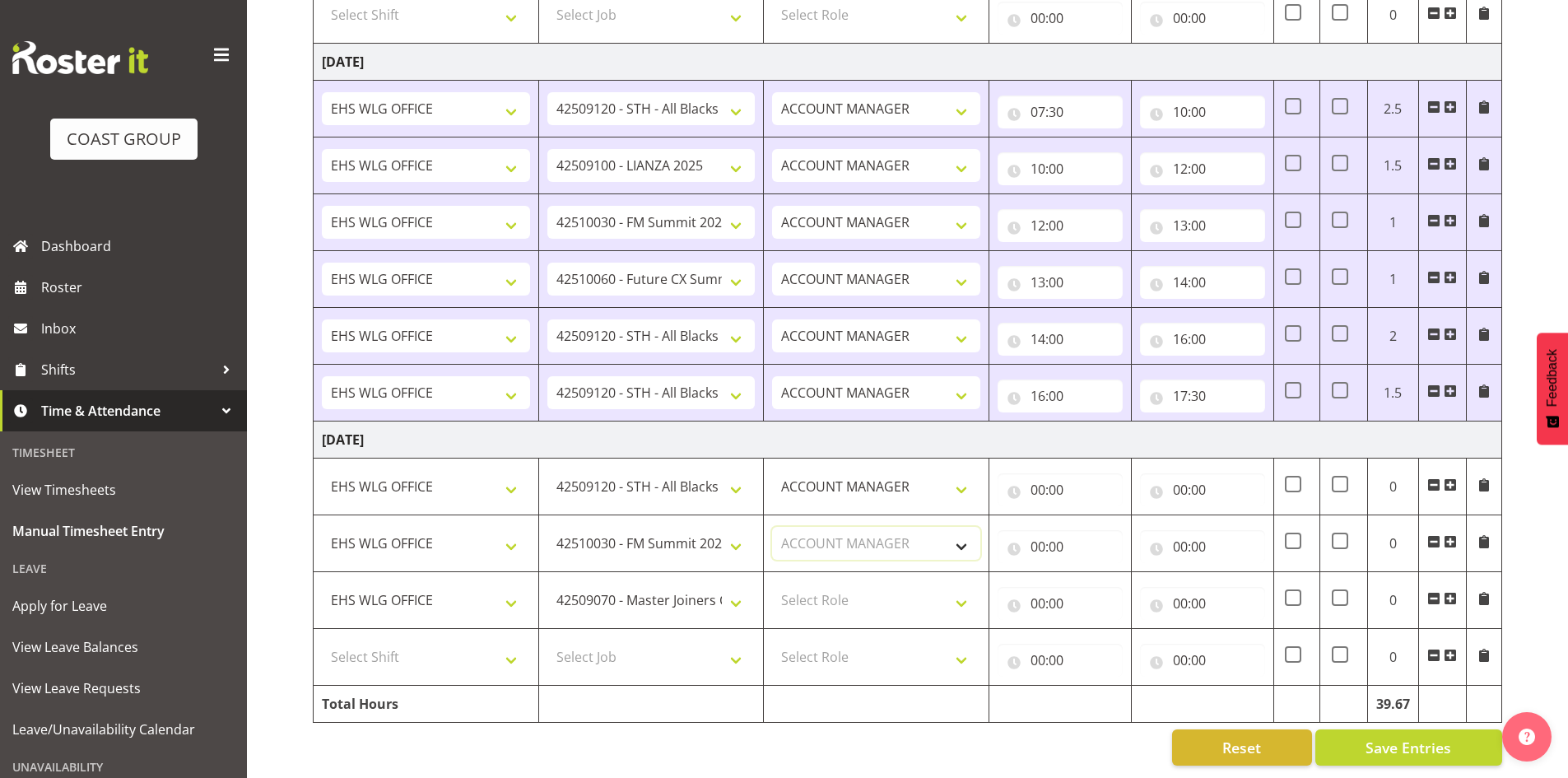
click at [772, 527] on select "Select Role EHS WLG OPS ACCOUNT MANAGER" at bounding box center [876, 543] width 208 height 33
click at [965, 593] on select "Select Role EHS WLG OPS ACCOUNT MANAGER" at bounding box center [876, 600] width 208 height 33
select select "197"
click at [772, 583] on select "Select Role EHS WLG OPS ACCOUNT MANAGER" at bounding box center [876, 600] width 208 height 33
click at [1041, 477] on input "00:00" at bounding box center [1060, 490] width 125 height 33
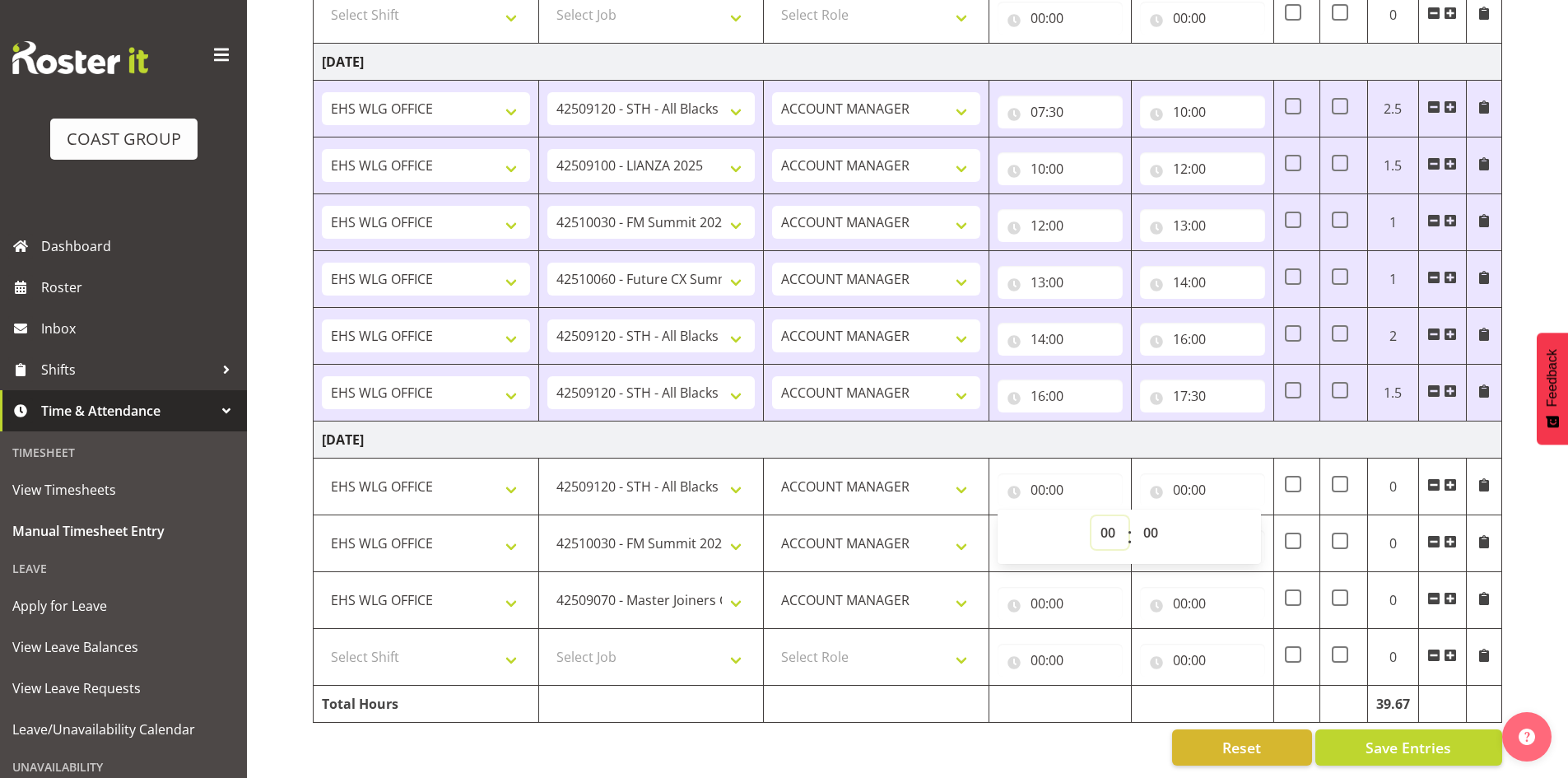
drag, startPoint x: 1104, startPoint y: 514, endPoint x: 1107, endPoint y: 504, distance: 10.4
click at [1106, 516] on select "00 01 02 03 04 05 06 07 08 09 10 11 12 13 14 15 16 17 18 19 20 21 22 23" at bounding box center [1109, 533] width 37 height 33
select select "7"
click at [1091, 516] on select "00 01 02 03 04 05 06 07 08 09 10 11 12 13 14 15 16 17 18 19 20 21 22 23" at bounding box center [1109, 533] width 37 height 33
type input "07:00"
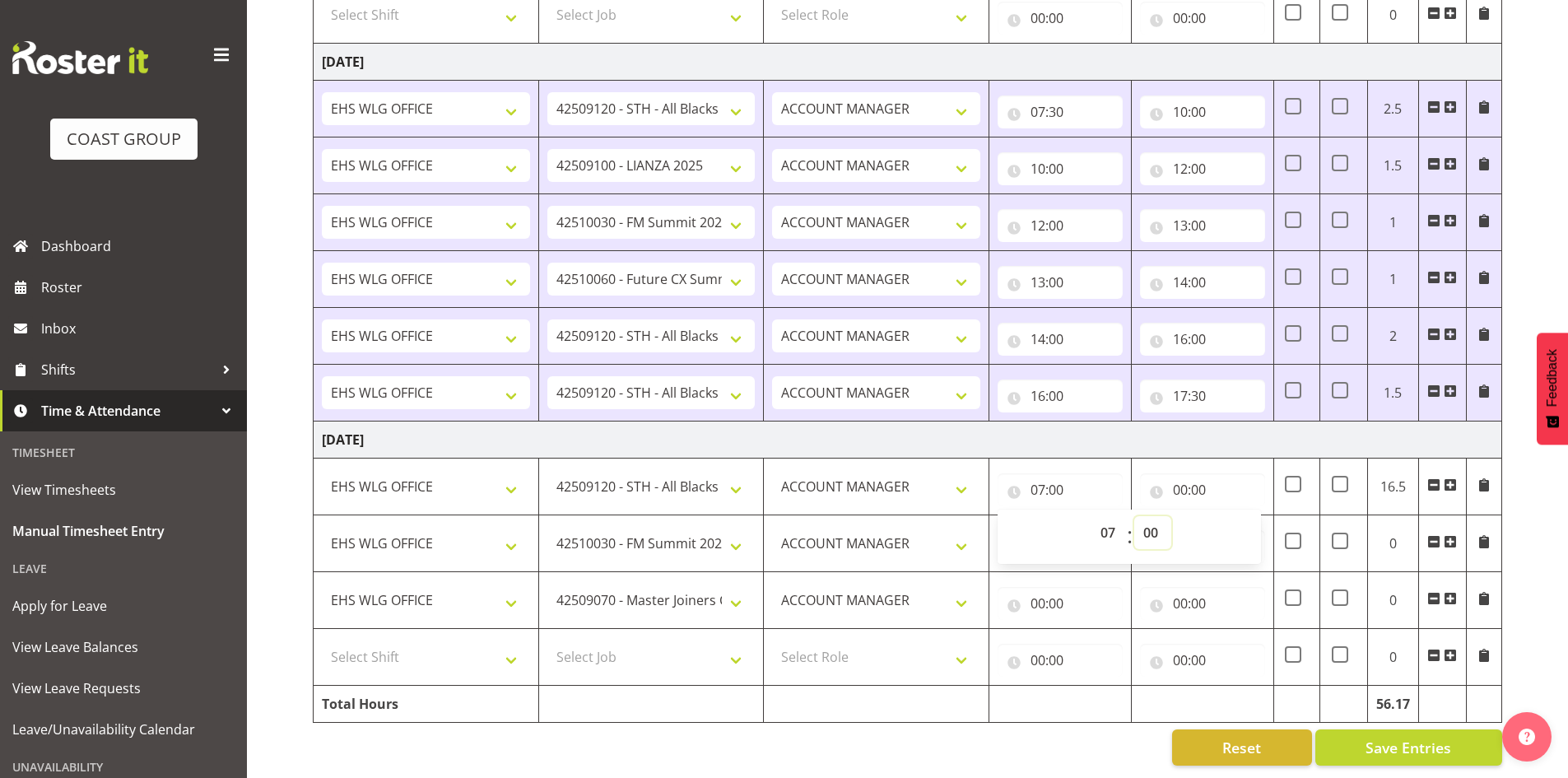
click at [1153, 518] on select "00 01 02 03 04 05 06 07 08 09 10 11 12 13 14 15 16 17 18 19 20 21 22 23 24 25 2…" at bounding box center [1152, 533] width 37 height 33
select select "30"
click at [1134, 516] on select "00 01 02 03 04 05 06 07 08 09 10 11 12 13 14 15 16 17 18 19 20 21 22 23 24 25 2…" at bounding box center [1152, 533] width 37 height 33
type input "07:30"
click at [1181, 476] on input "00:00" at bounding box center [1203, 490] width 125 height 33
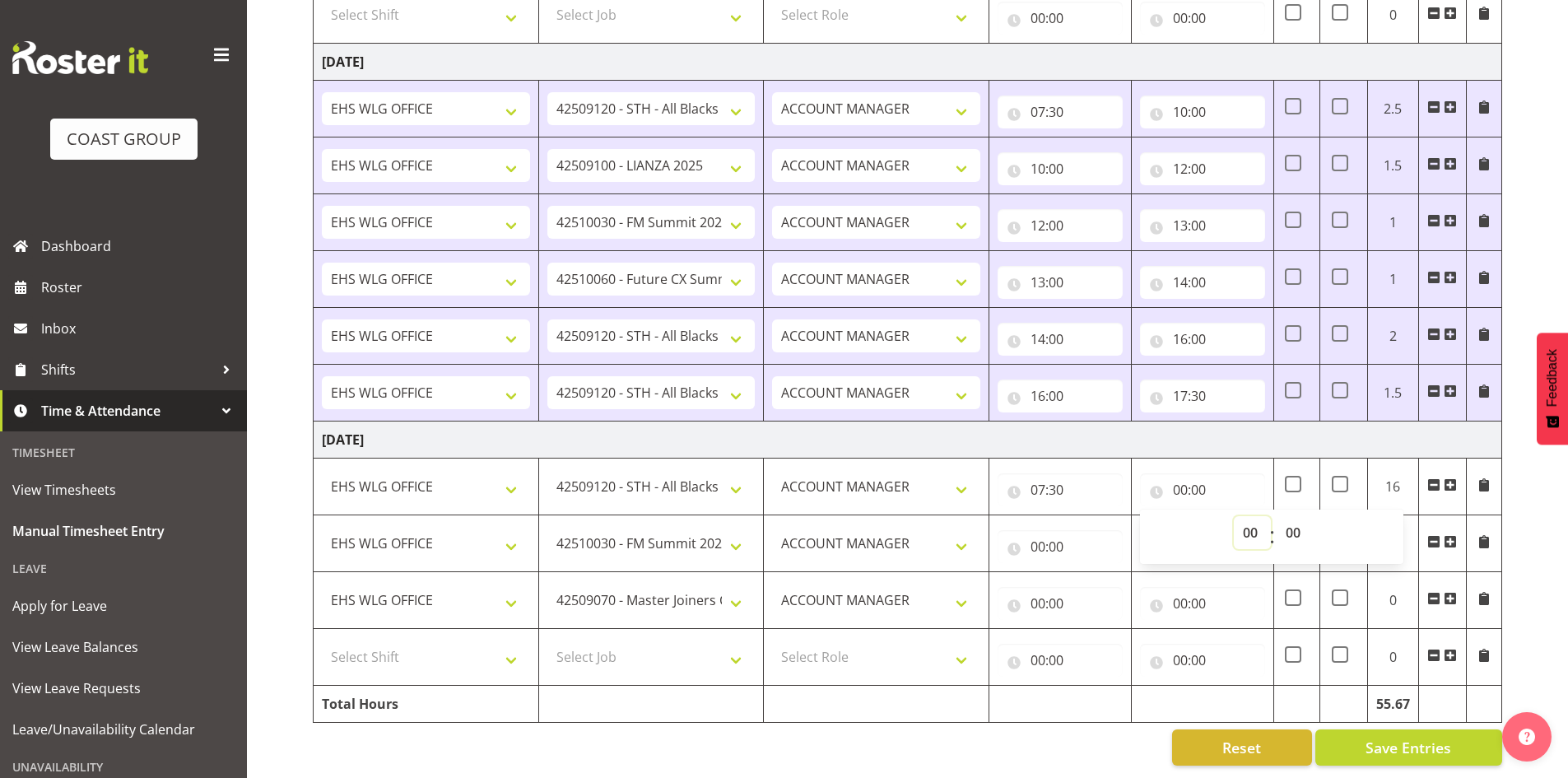
click at [1240, 517] on select "00 01 02 03 04 05 06 07 08 09 10 11 12 13 14 15 16 17 18 19 20 21 22 23" at bounding box center [1251, 533] width 37 height 33
select select "10"
click at [1233, 516] on select "00 01 02 03 04 05 06 07 08 09 10 11 12 13 14 15 16 17 18 19 20 21 22 23" at bounding box center [1251, 533] width 37 height 33
type input "10:00"
click at [1039, 530] on input "00:00" at bounding box center [1060, 546] width 125 height 33
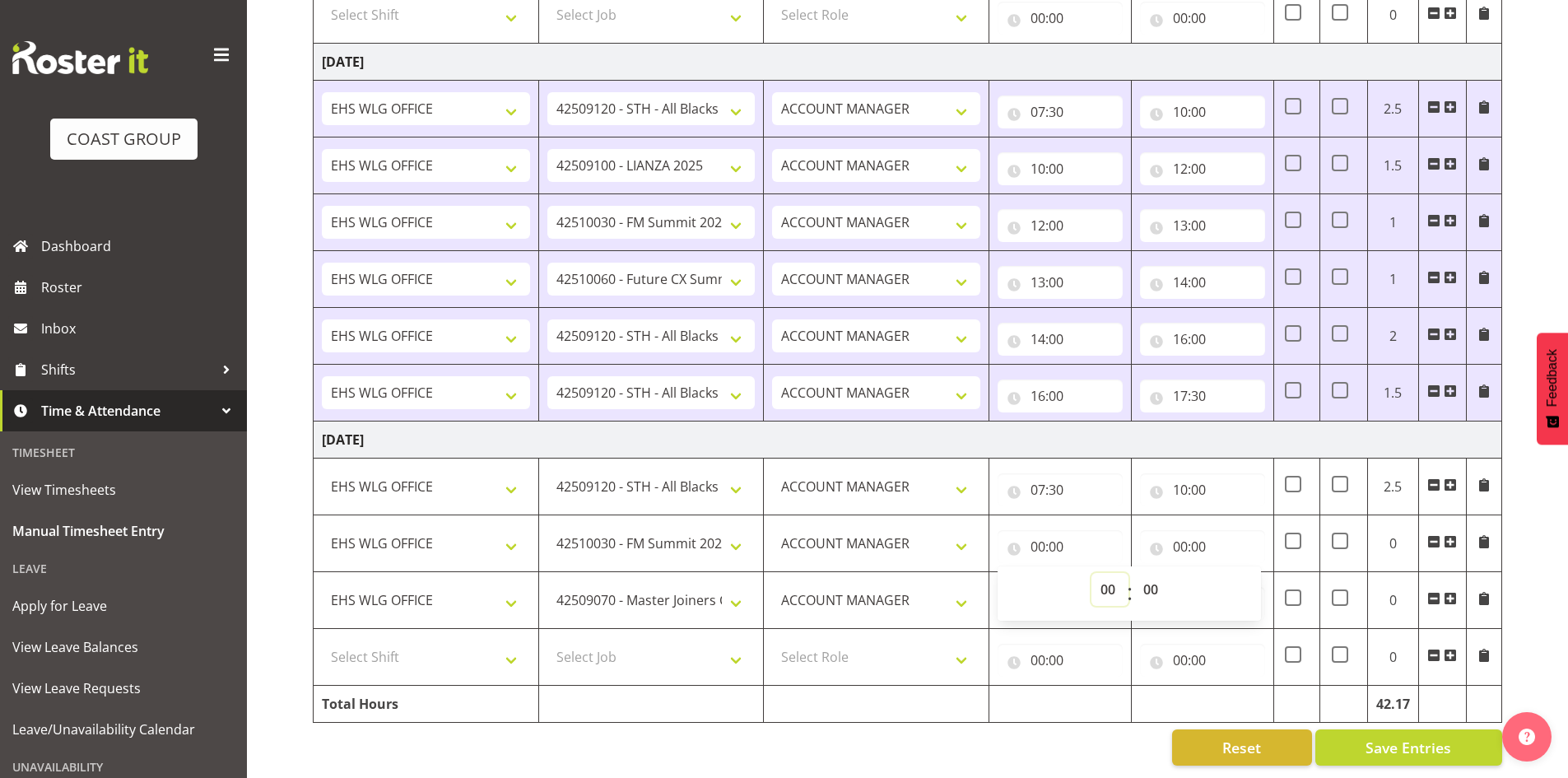
click at [1104, 576] on select "00 01 02 03 04 05 06 07 08 09 10 11 12 13 14 15 16 17 18 19 20 21 22 23" at bounding box center [1109, 589] width 37 height 33
select select "10"
click at [1091, 573] on select "00 01 02 03 04 05 06 07 08 09 10 11 12 13 14 15 16 17 18 19 20 21 22 23" at bounding box center [1109, 589] width 37 height 33
type input "10:00"
click at [1189, 535] on input "00:00" at bounding box center [1203, 546] width 125 height 33
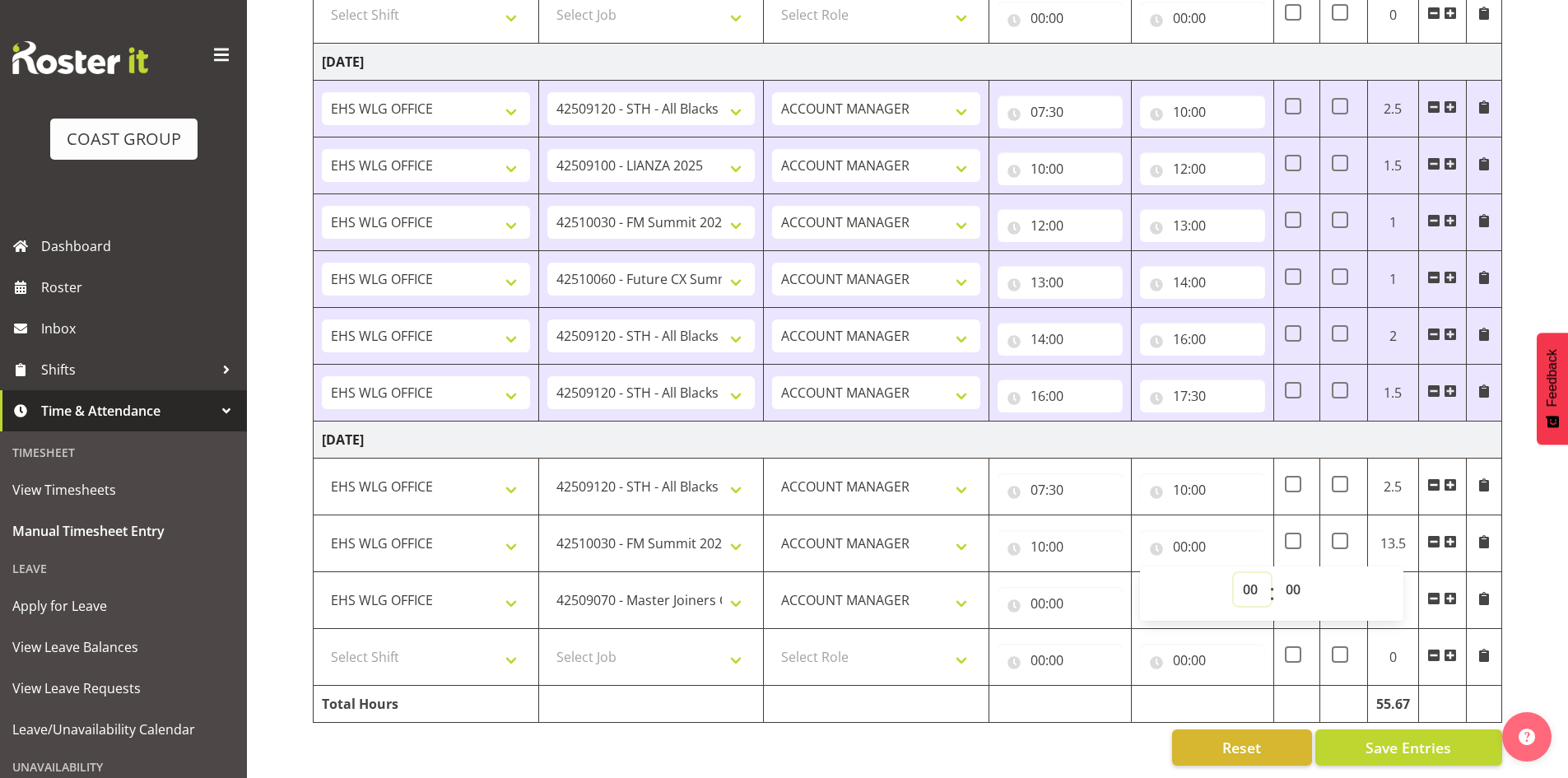
click at [1254, 579] on select "00 01 02 03 04 05 06 07 08 09 10 11 12 13 14 15 16 17 18 19 20 21 22 23" at bounding box center [1251, 589] width 37 height 33
select select "15"
click at [1233, 573] on select "00 01 02 03 04 05 06 07 08 09 10 11 12 13 14 15 16 17 18 19 20 21 22 23" at bounding box center [1251, 589] width 37 height 33
type input "15:00"
drag, startPoint x: 1251, startPoint y: 574, endPoint x: 1251, endPoint y: 562, distance: 12.0
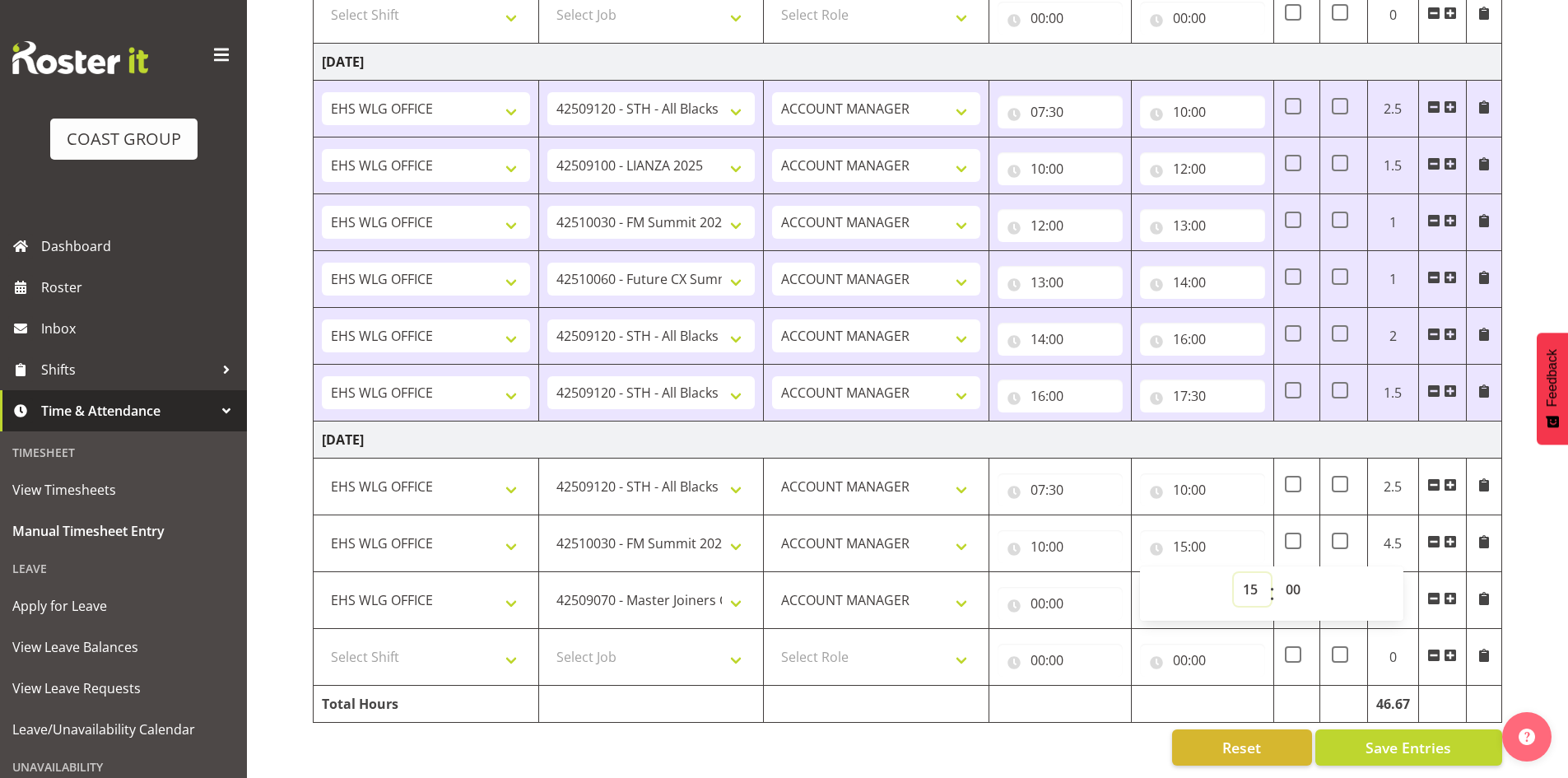
click at [1251, 574] on select "00 01 02 03 04 05 06 07 08 09 10 11 12 13 14 15 16 17 18 19 20 21 22 23" at bounding box center [1251, 589] width 37 height 33
select select "14"
click at [1233, 573] on select "00 01 02 03 04 05 06 07 08 09 10 11 12 13 14 15 16 17 18 19 20 21 22 23" at bounding box center [1251, 589] width 37 height 33
type input "14:00"
click at [1040, 588] on input "00:00" at bounding box center [1060, 603] width 125 height 33
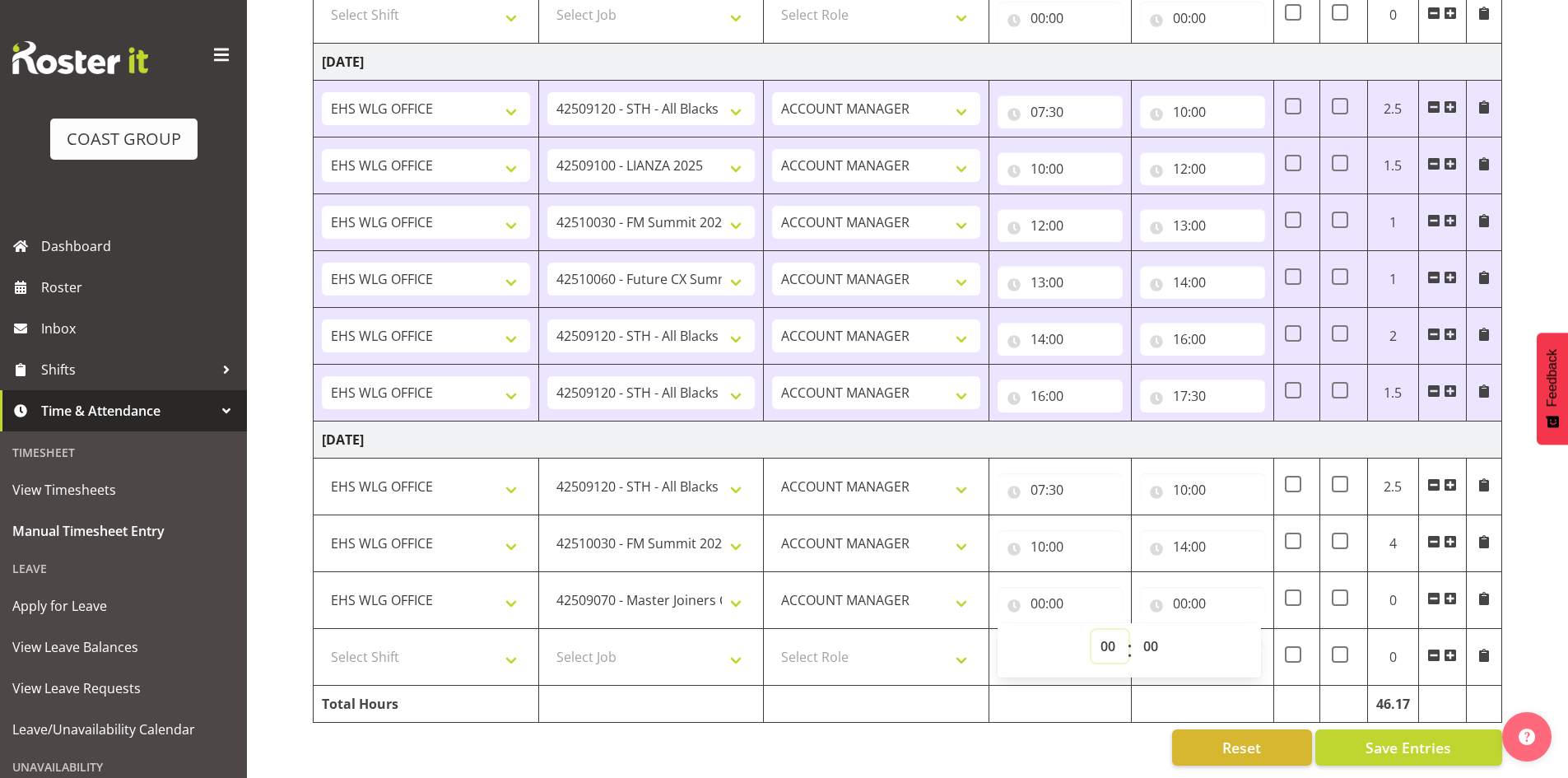
drag, startPoint x: 1101, startPoint y: 635, endPoint x: 1102, endPoint y: 625, distance: 10.0
click at [1101, 635] on select "00 01 02 03 04 05 06 07 08 09 10 11 12 13 14 15 16 17 18 19 20 21 22 23" at bounding box center [1109, 646] width 37 height 33
select select "14"
click at [1091, 630] on select "00 01 02 03 04 05 06 07 08 09 10 11 12 13 14 15 16 17 18 19 20 21 22 23" at bounding box center [1109, 646] width 37 height 33
type input "14:00"
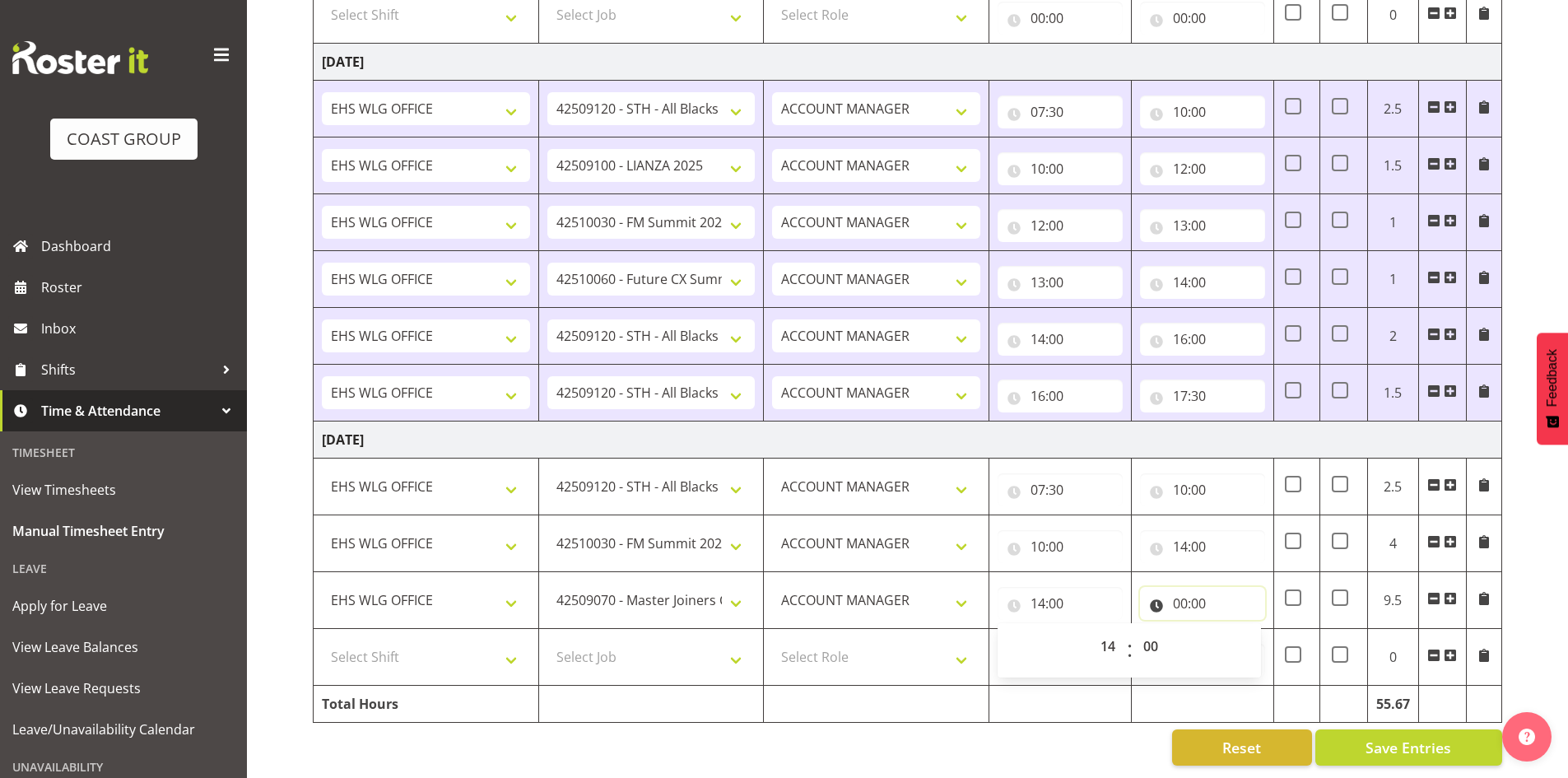
click at [1178, 588] on input "00:00" at bounding box center [1203, 603] width 125 height 33
click at [1250, 633] on select "00 01 02 03 04 05 06 07 08 09 10 11 12 13 14 15 16 17 18 19 20 21 22 23" at bounding box center [1251, 646] width 37 height 33
select select "16"
click at [1233, 630] on select "00 01 02 03 04 05 06 07 08 09 10 11 12 13 14 15 16 17 18 19 20 21 22 23" at bounding box center [1251, 646] width 37 height 33
type input "16:00"
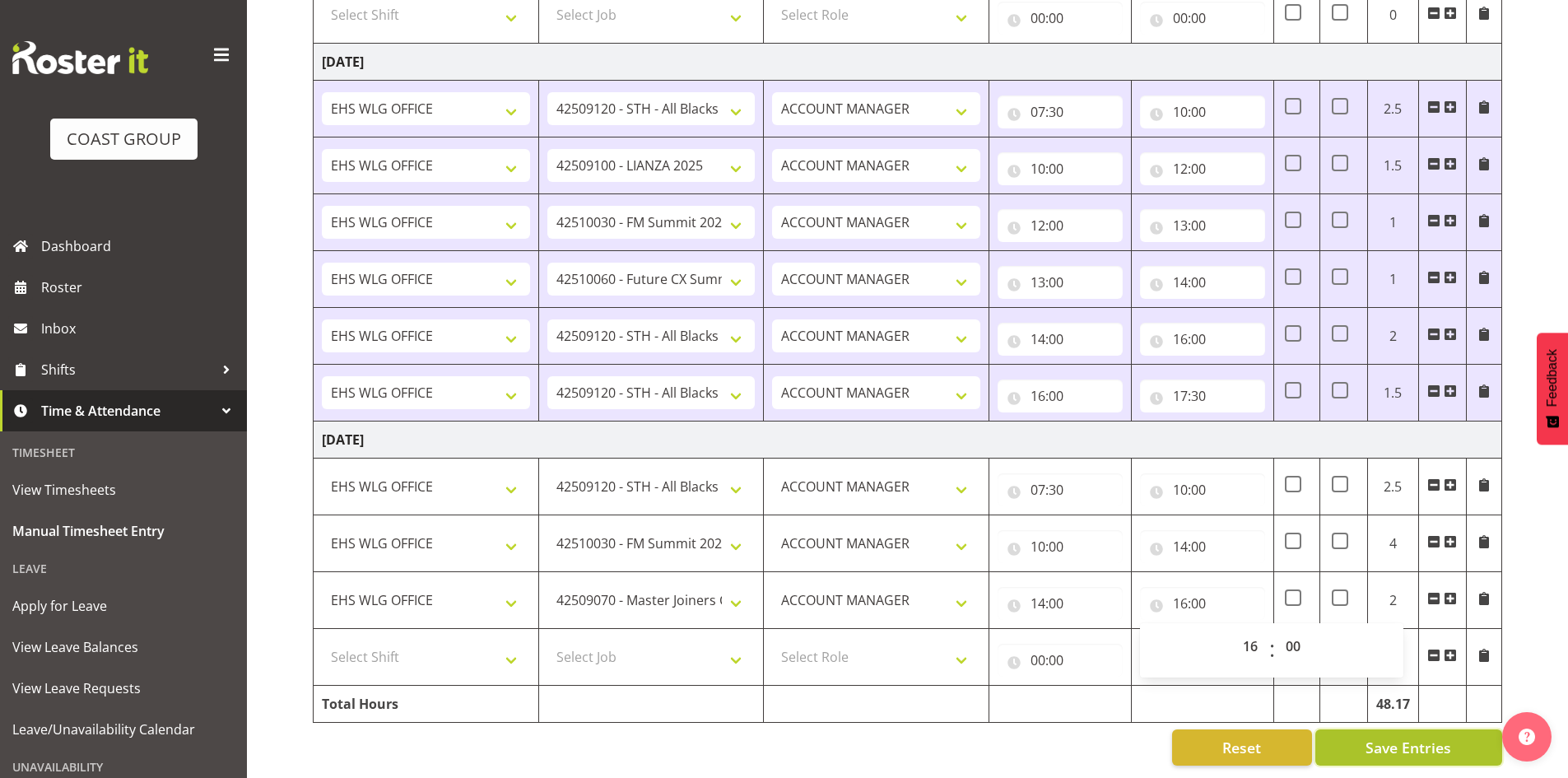
click at [1431, 737] on span "Save Entries" at bounding box center [1408, 747] width 86 height 21
click at [1395, 737] on span "Save Entries" at bounding box center [1408, 747] width 86 height 21
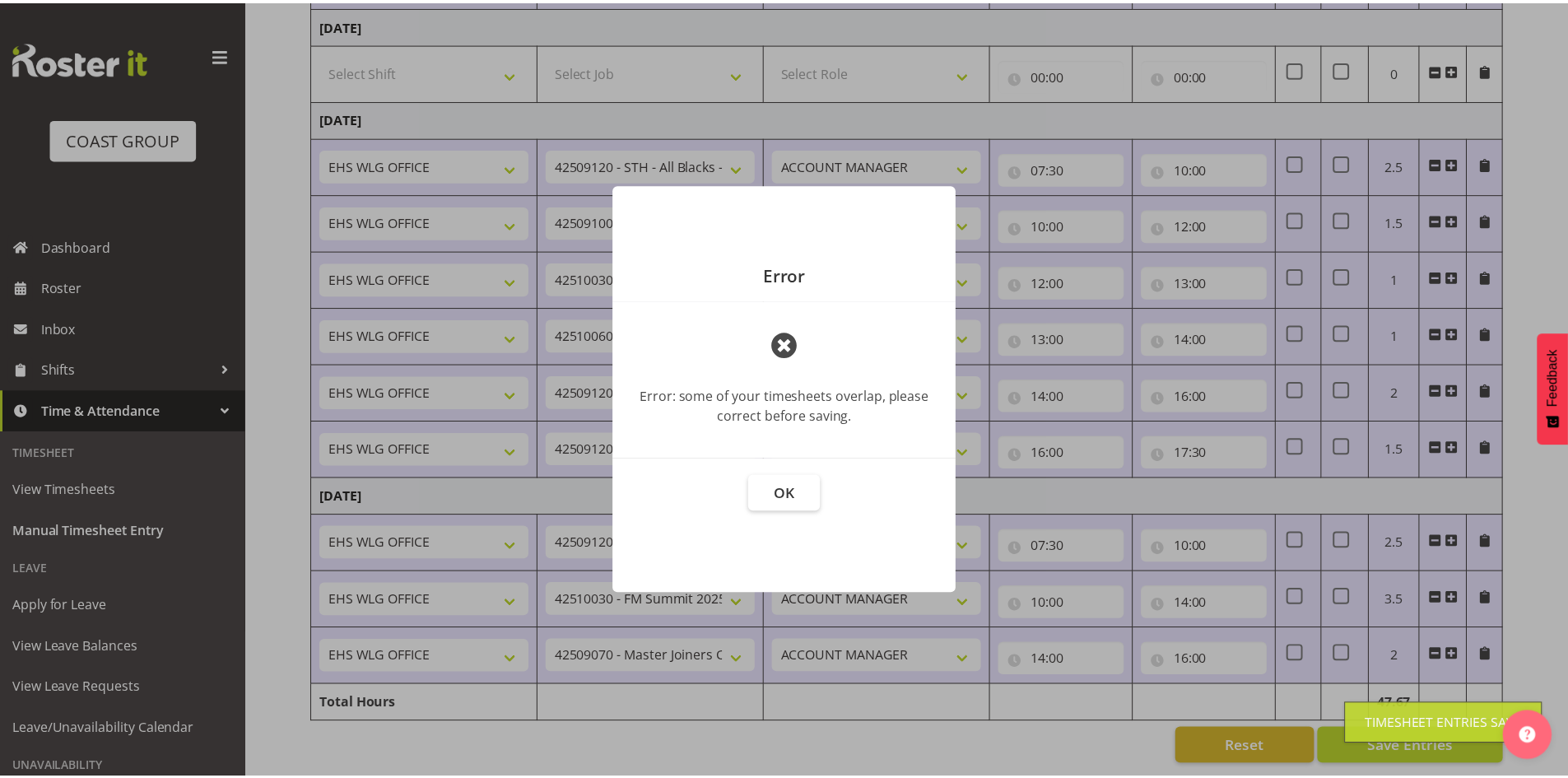
scroll to position [1328, 0]
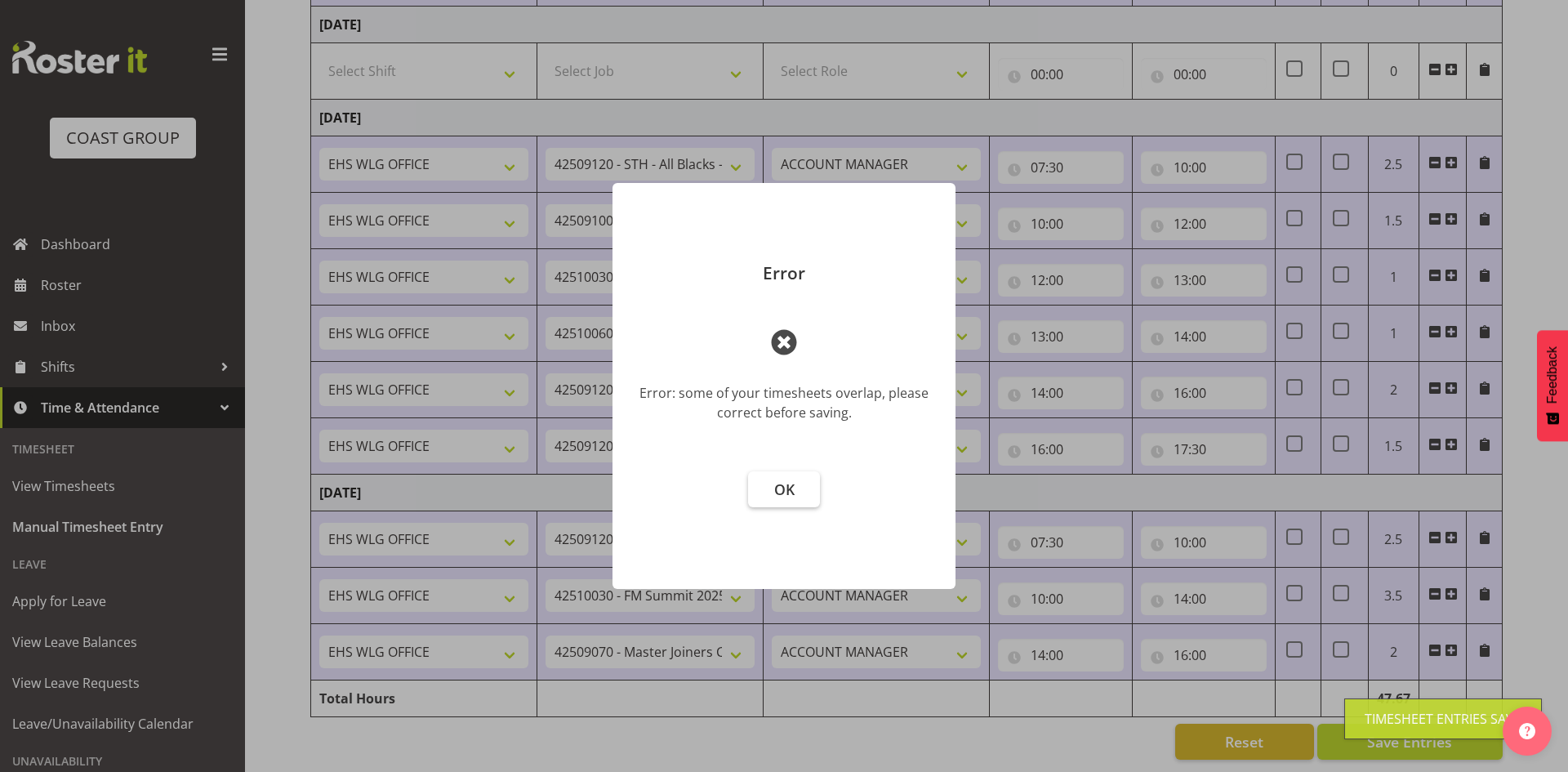
click at [796, 476] on button "OK" at bounding box center [784, 489] width 72 height 36
